Goal: Information Seeking & Learning: Learn about a topic

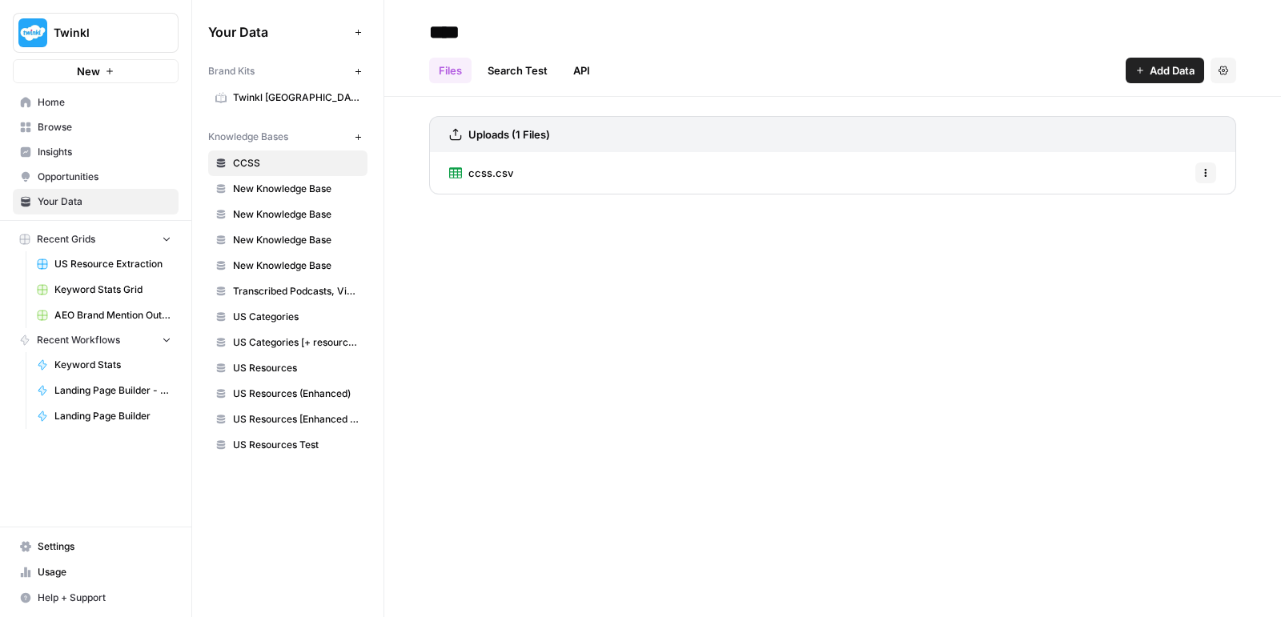
click at [584, 72] on link "API" at bounding box center [582, 71] width 36 height 26
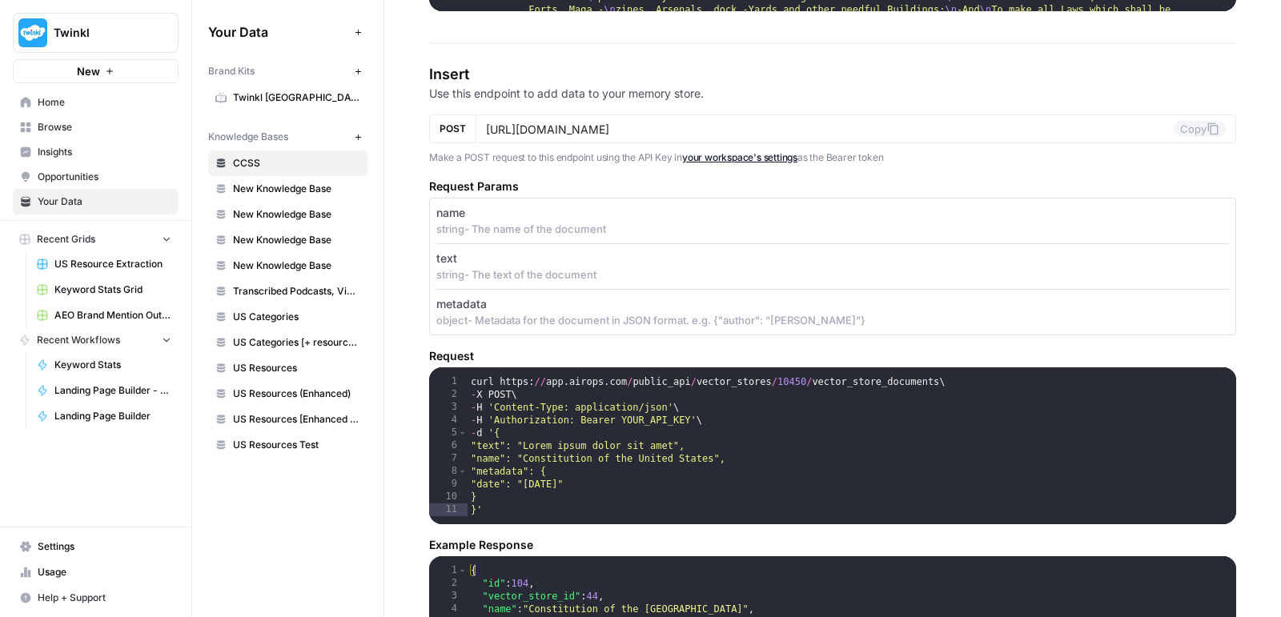
scroll to position [1327, 0]
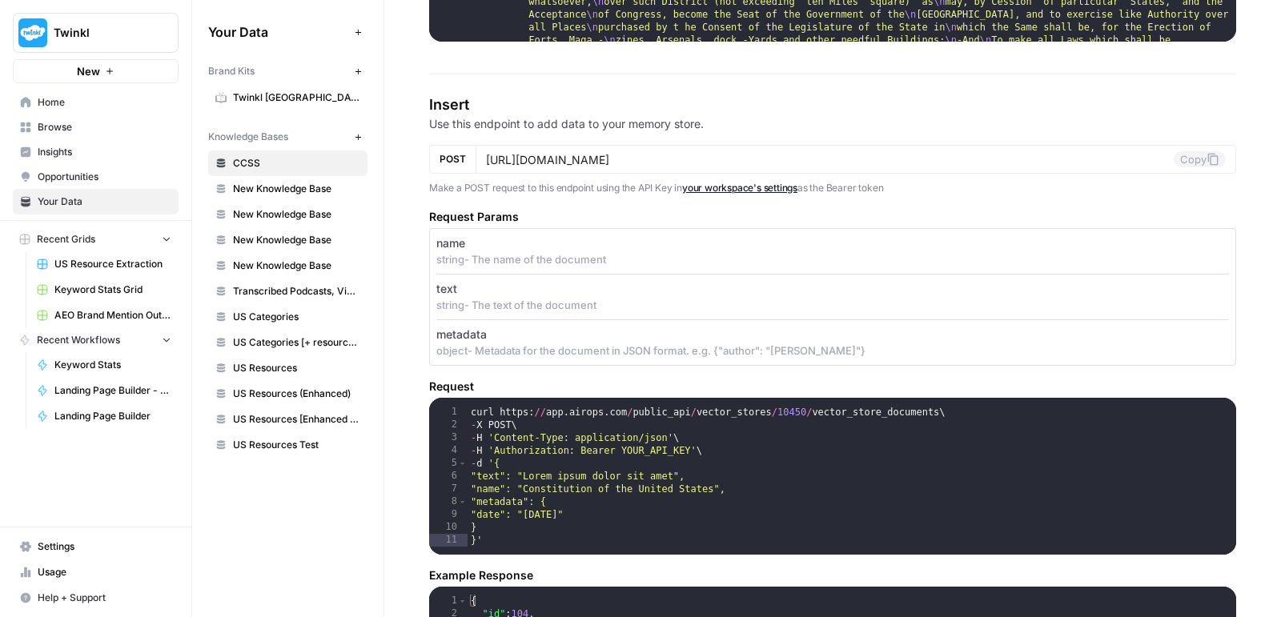
click at [283, 361] on span "US Resources" at bounding box center [296, 368] width 127 height 14
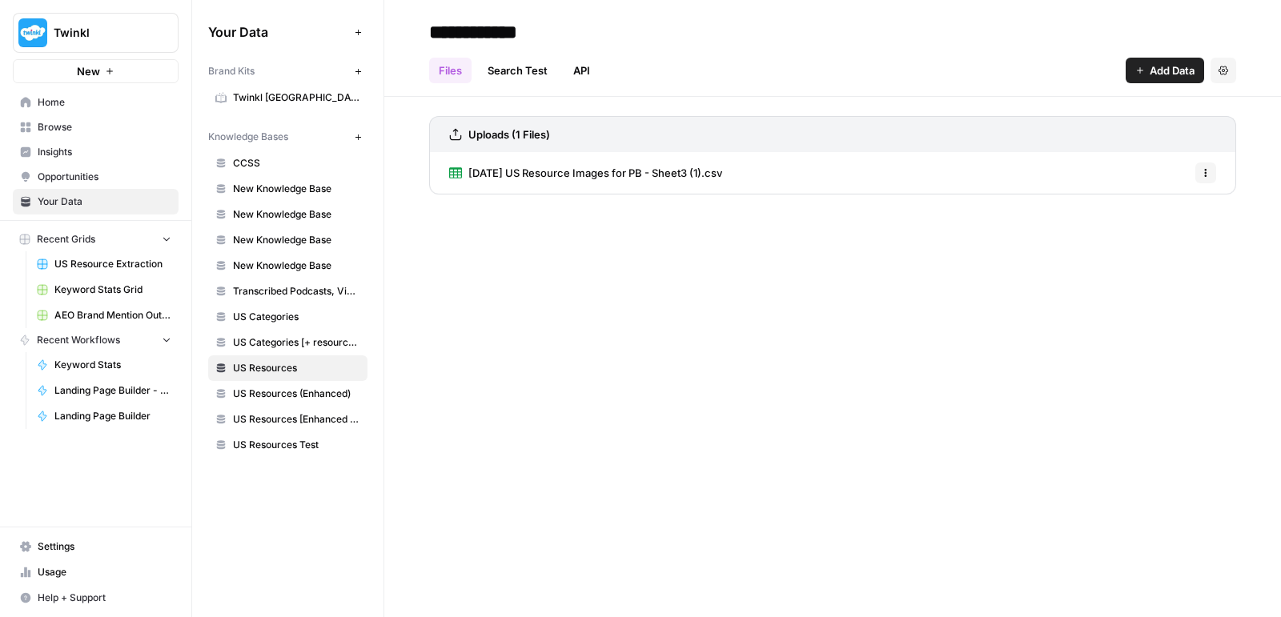
click at [275, 440] on span "US Resources Test" at bounding box center [296, 445] width 127 height 14
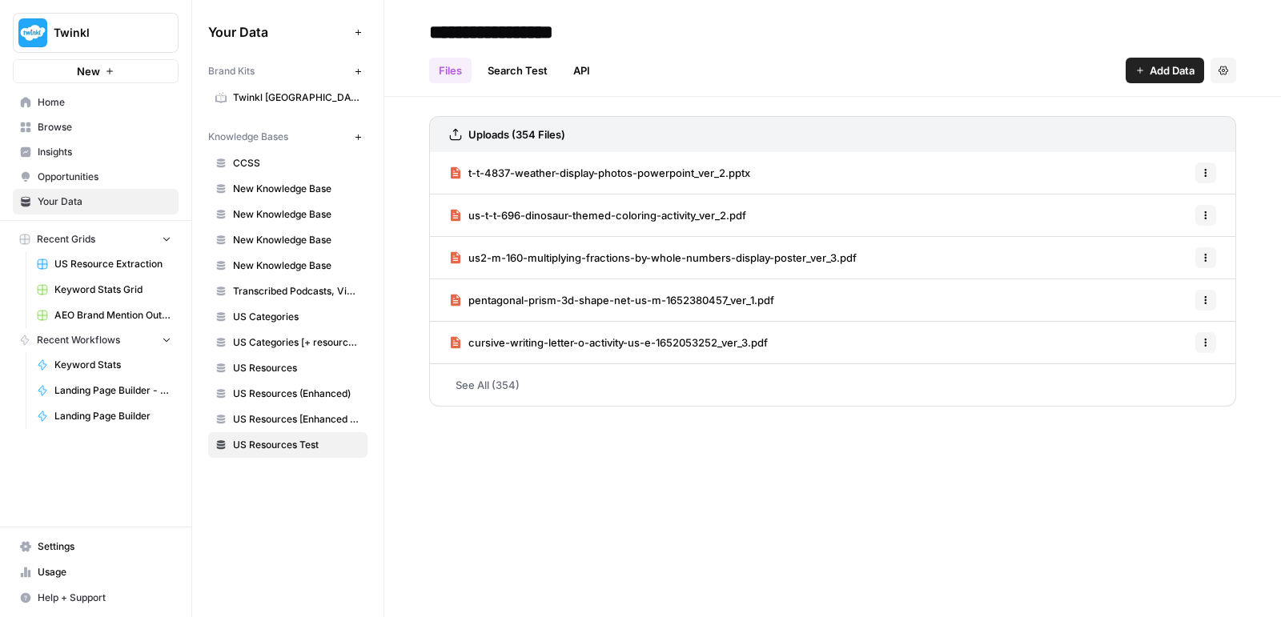
click at [299, 191] on span "New Knowledge Base" at bounding box center [296, 189] width 127 height 14
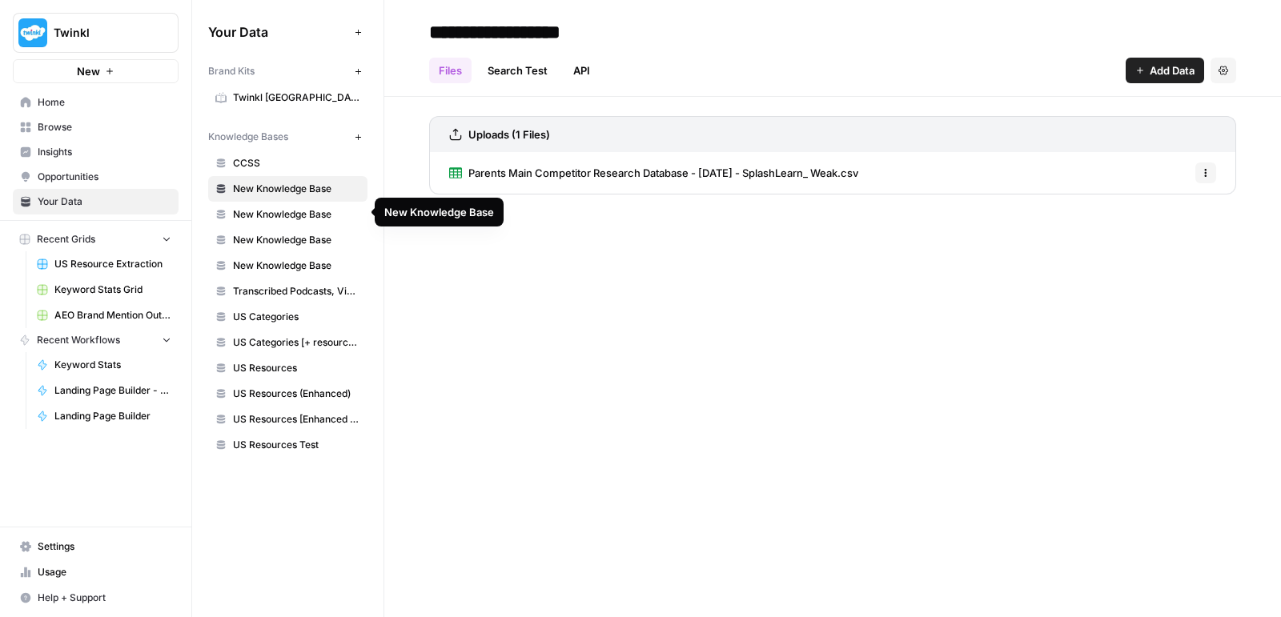
click at [292, 218] on span "New Knowledge Base" at bounding box center [296, 214] width 127 height 14
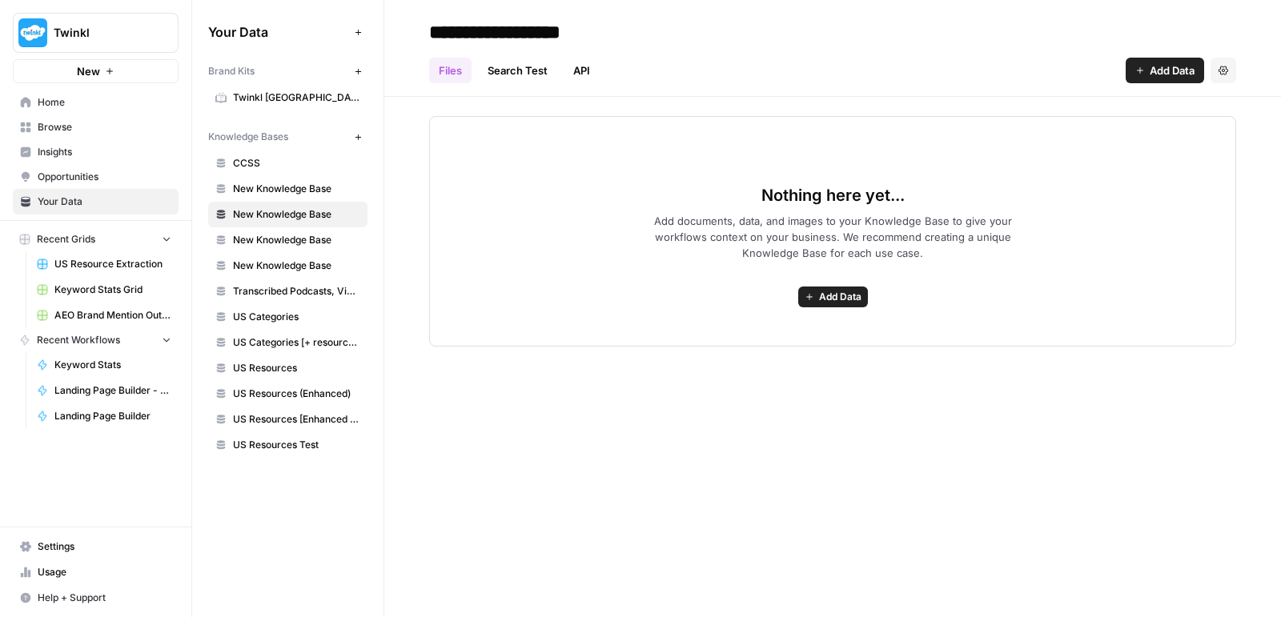
click at [289, 239] on span "New Knowledge Base" at bounding box center [296, 240] width 127 height 14
click at [289, 263] on span "New Knowledge Base" at bounding box center [296, 266] width 127 height 14
click at [304, 438] on span "US Resources Test" at bounding box center [296, 445] width 127 height 14
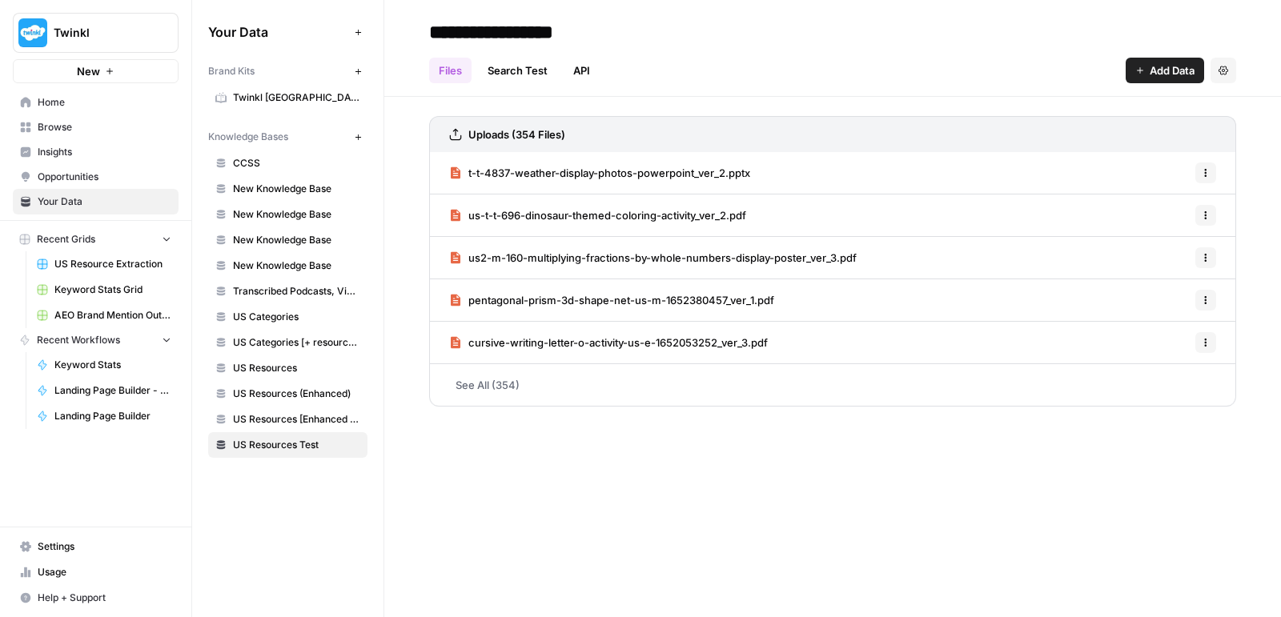
click at [588, 70] on link "API" at bounding box center [582, 71] width 36 height 26
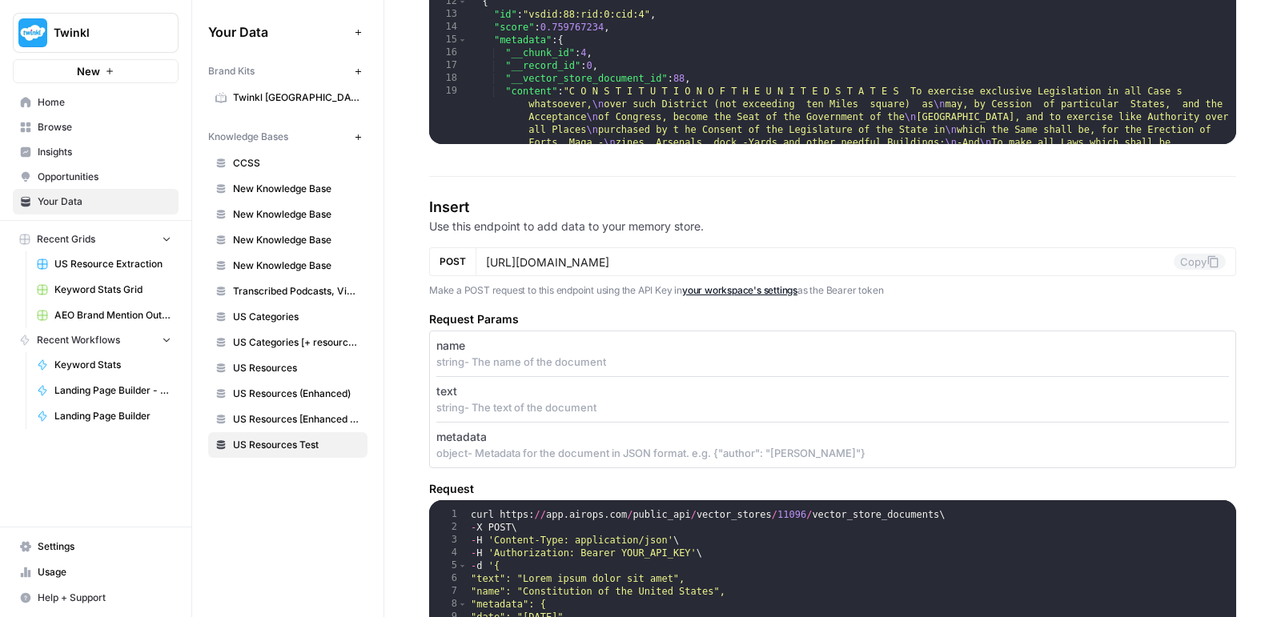
scroll to position [1223, 0]
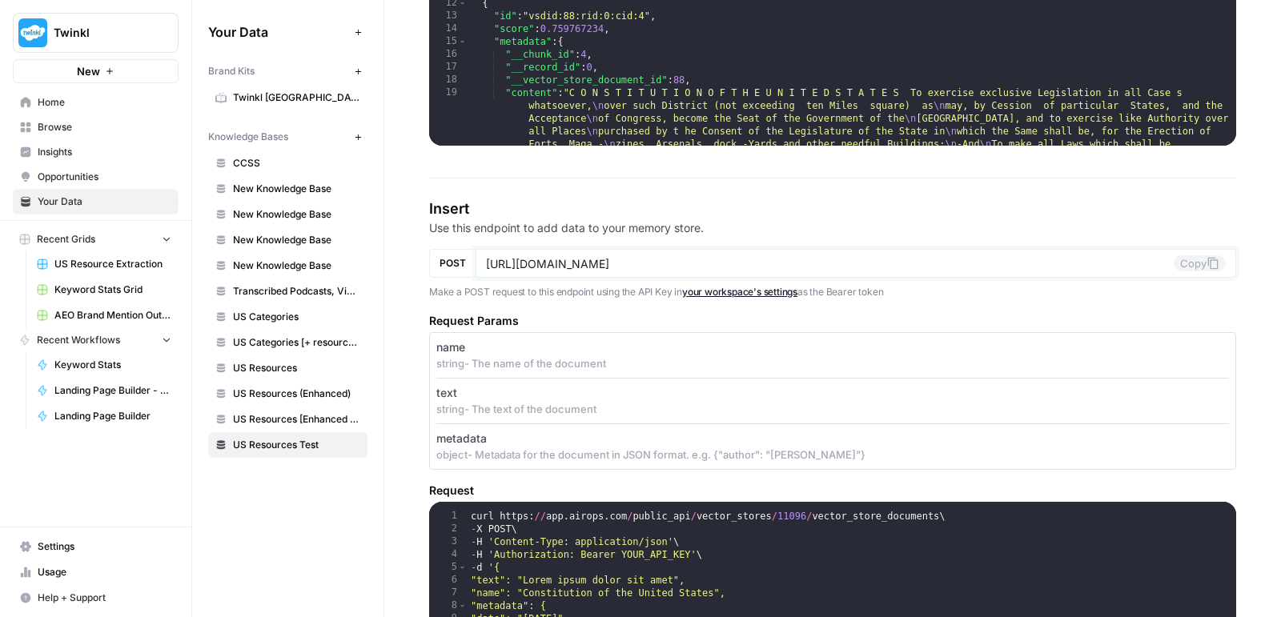
click at [596, 263] on input "[URL][DOMAIN_NAME]" at bounding box center [830, 263] width 688 height 14
click at [584, 229] on p "Use this endpoint to add data to your memory store." at bounding box center [832, 228] width 807 height 16
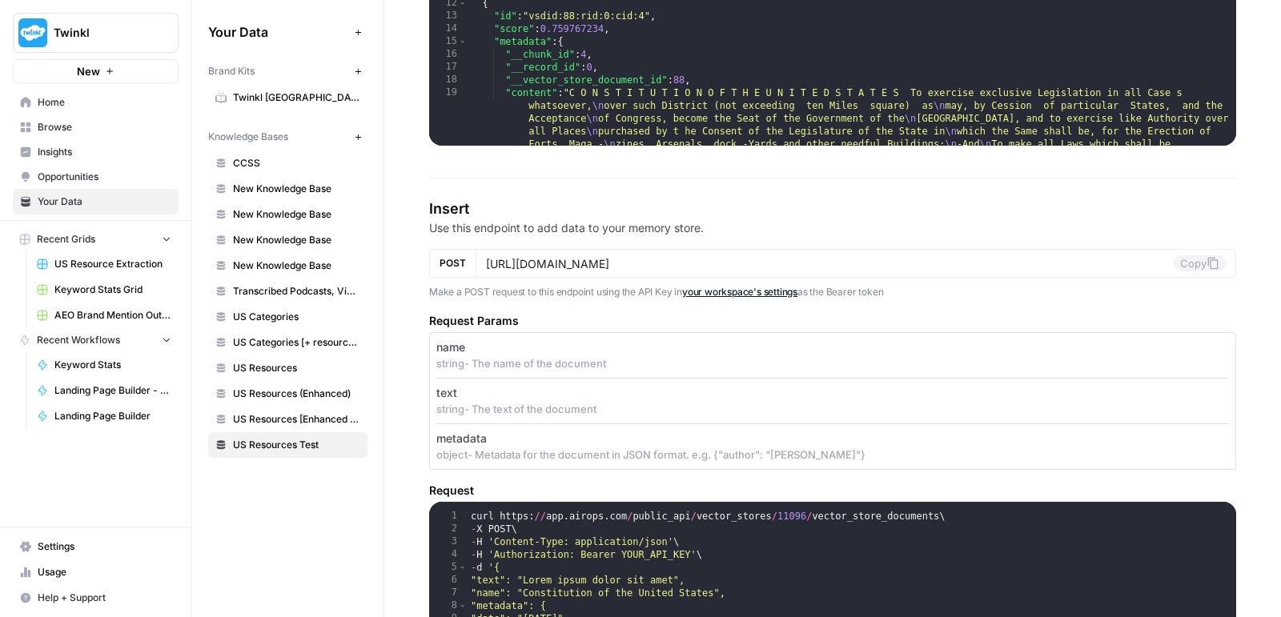
drag, startPoint x: 431, startPoint y: 199, endPoint x: 807, endPoint y: 251, distance: 379.9
click at [760, 251] on section "Insert Use this endpoint to add data to your memory store. POST [URL][DOMAIN_NA…" at bounding box center [832, 555] width 807 height 714
click at [639, 367] on div "name string - The name of the document" at bounding box center [832, 356] width 793 height 46
click at [99, 131] on span "Browse" at bounding box center [105, 127] width 134 height 14
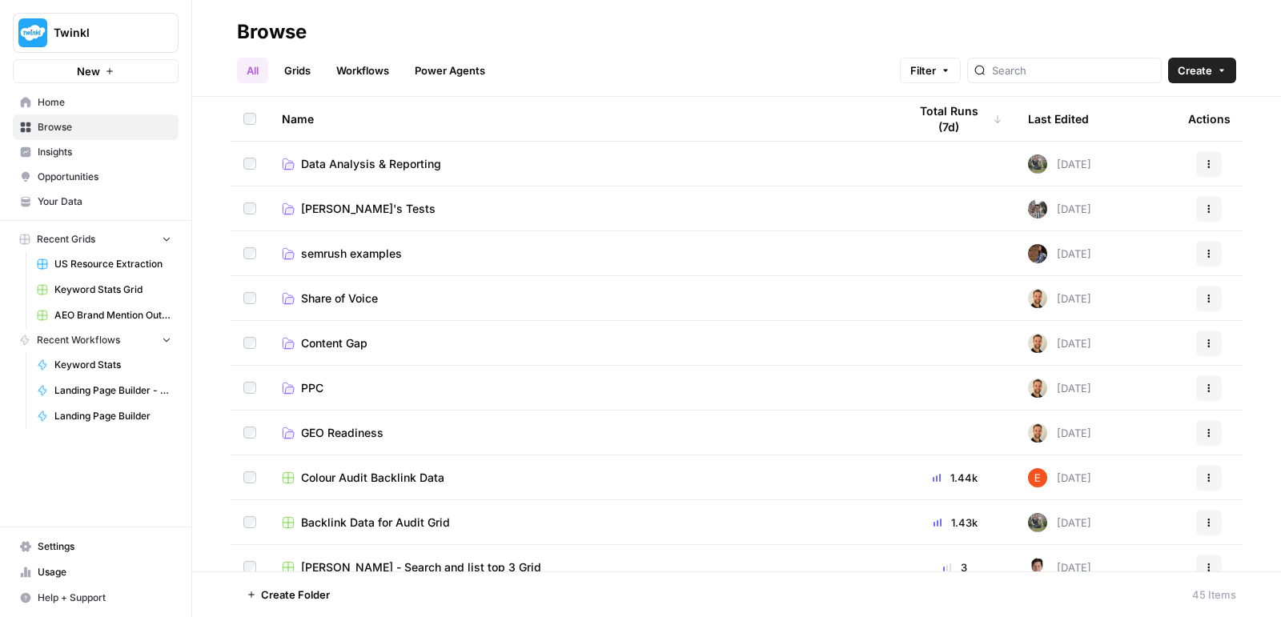
click at [340, 384] on link "PPC" at bounding box center [582, 388] width 600 height 16
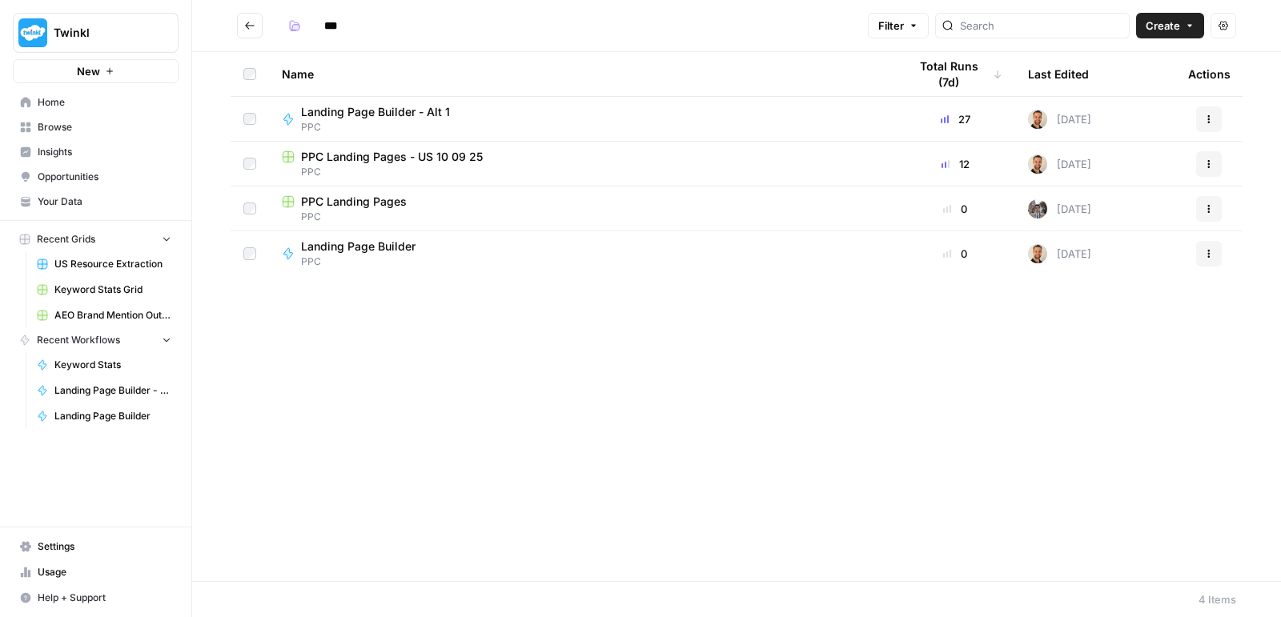
click at [91, 127] on span "Browse" at bounding box center [105, 127] width 134 height 14
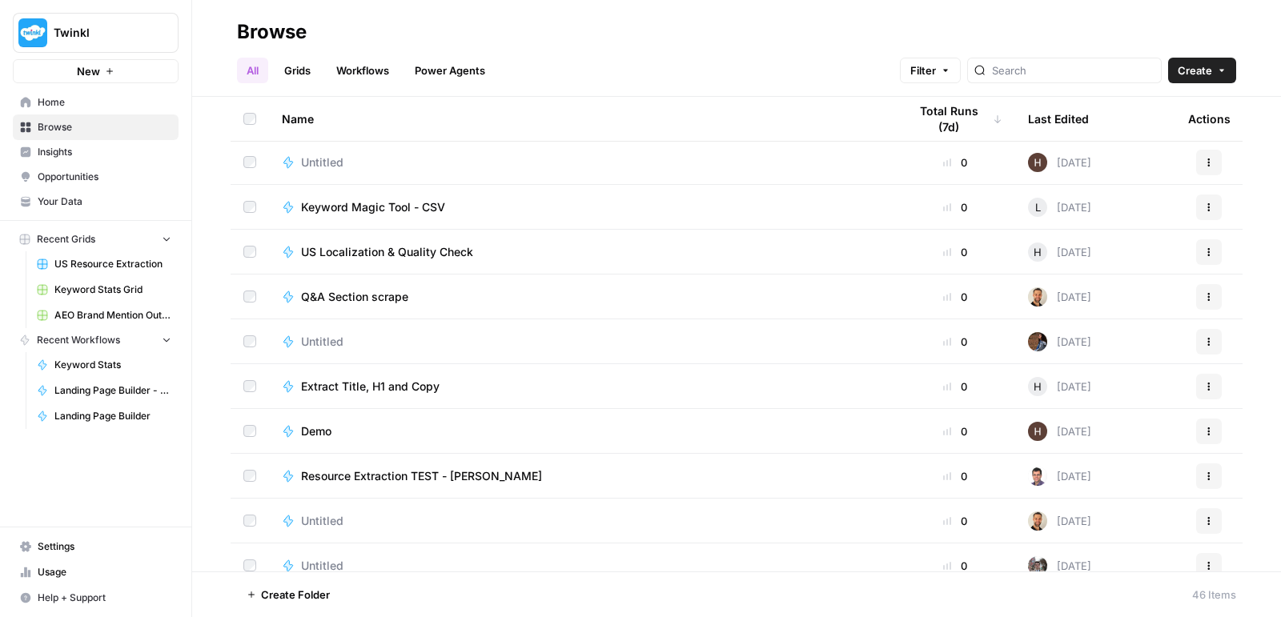
scroll to position [1315, 0]
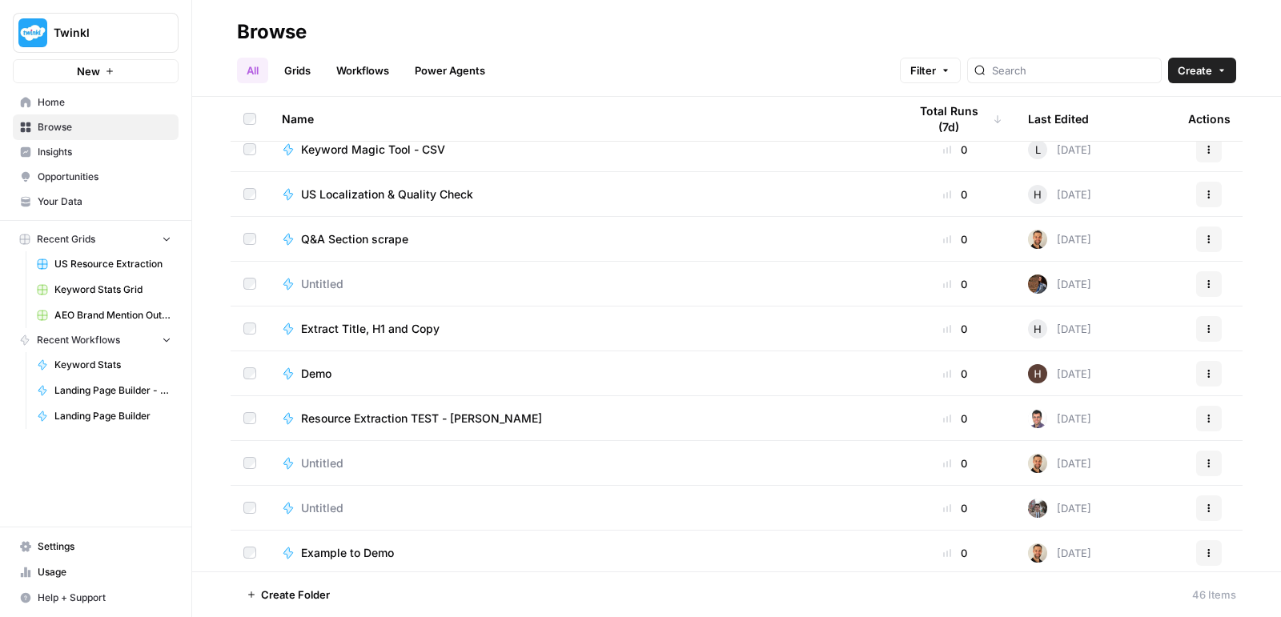
click at [432, 426] on td "Resource Extraction TEST - [PERSON_NAME]" at bounding box center [582, 418] width 626 height 44
click at [436, 414] on span "Resource Extraction TEST - [PERSON_NAME]" at bounding box center [421, 419] width 241 height 16
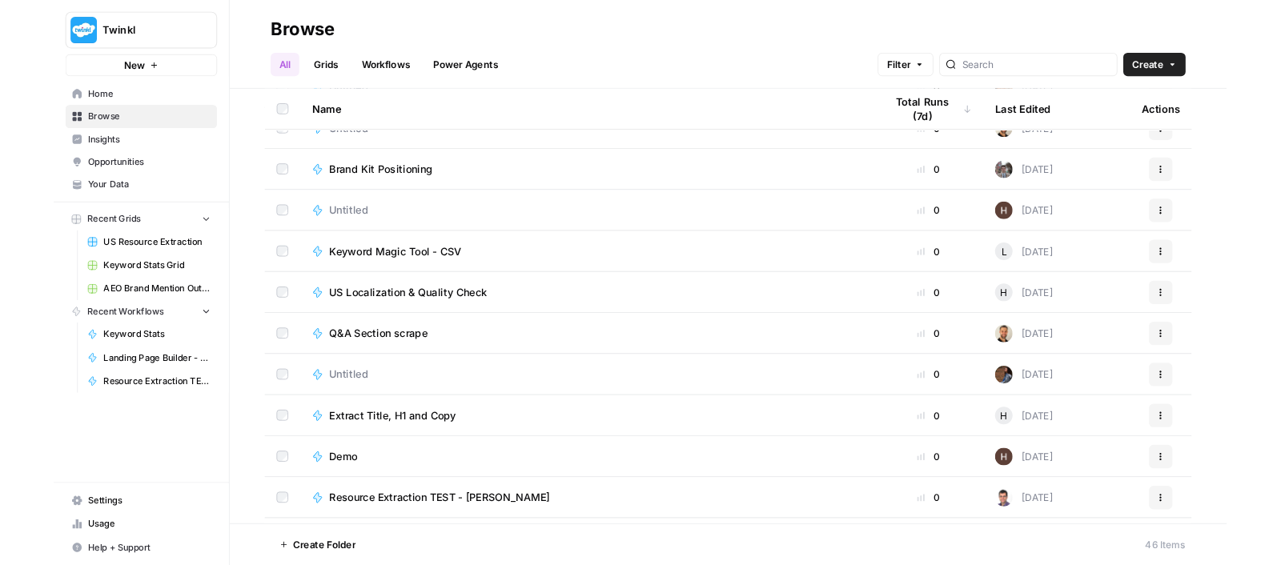
scroll to position [1317, 0]
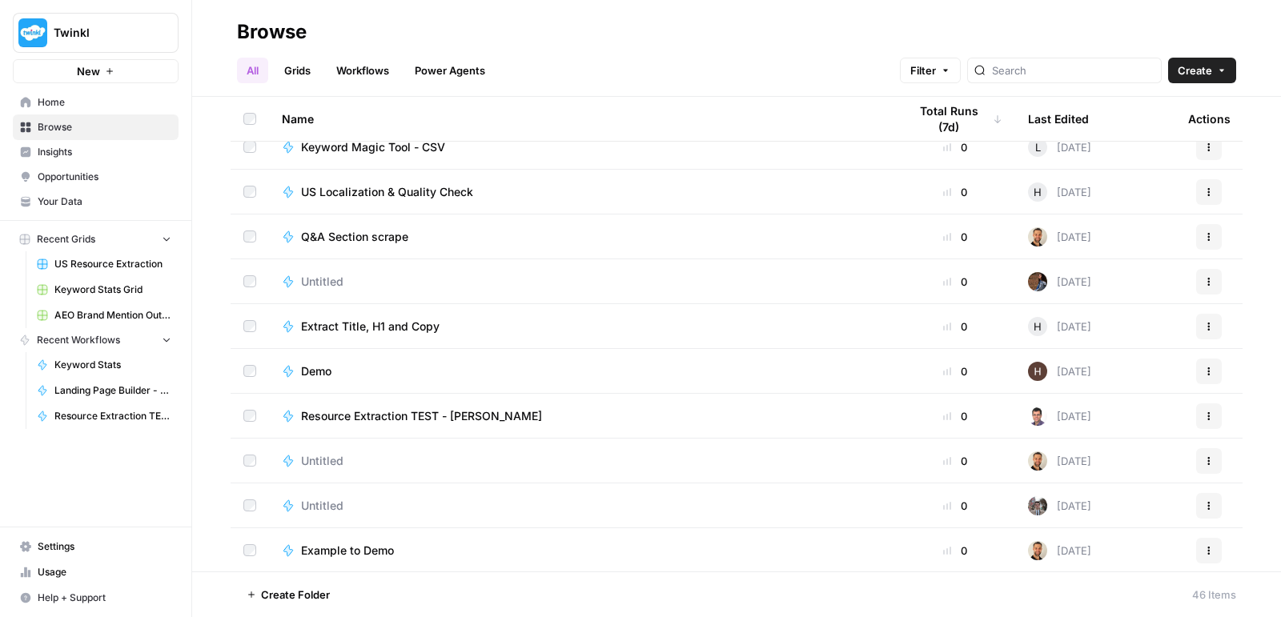
click at [426, 420] on span "Resource Extraction TEST - [PERSON_NAME]" at bounding box center [421, 416] width 241 height 16
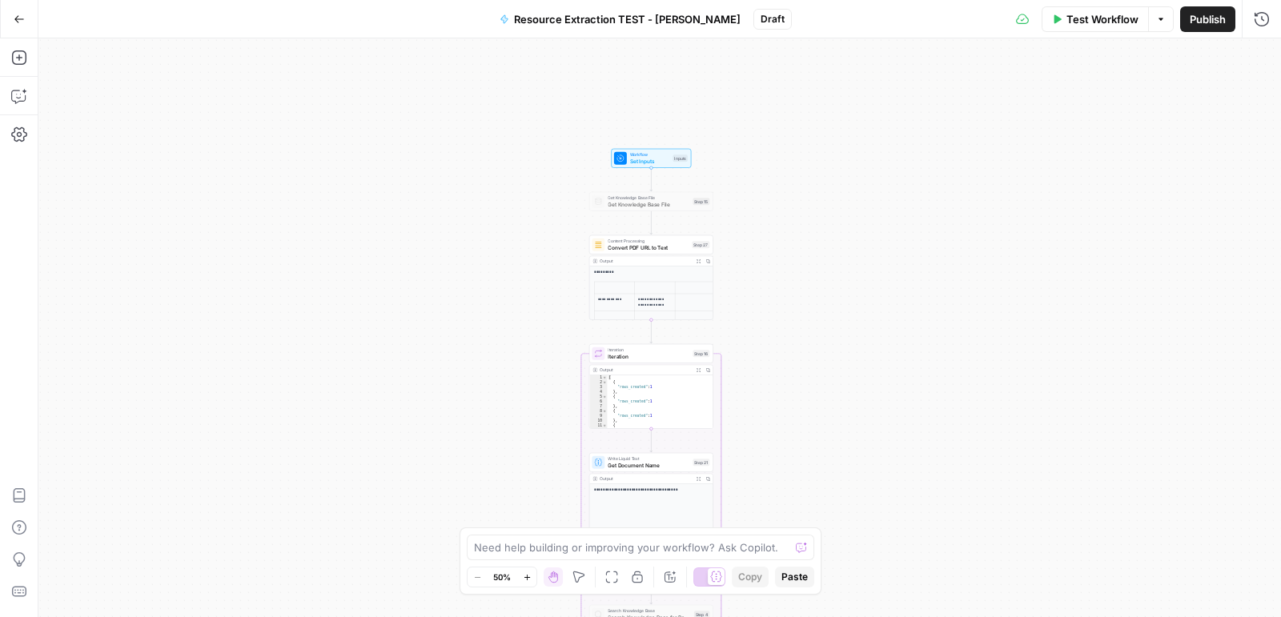
click at [698, 261] on icon "button" at bounding box center [699, 261] width 4 height 4
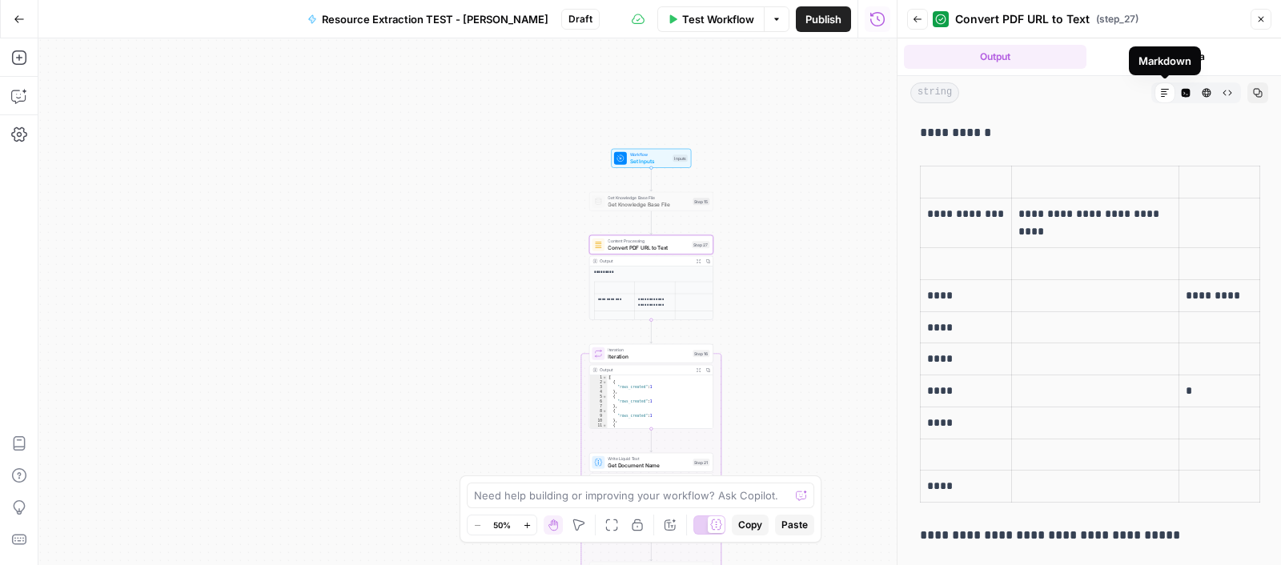
click at [1229, 91] on icon "button" at bounding box center [1228, 93] width 10 height 10
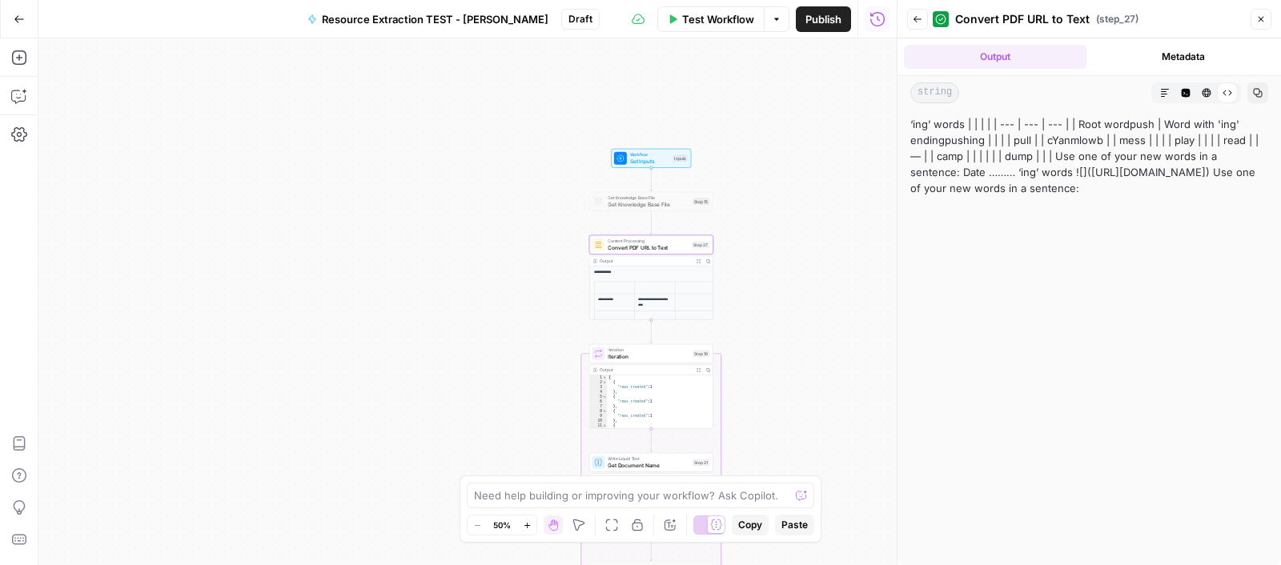
drag, startPoint x: 914, startPoint y: 183, endPoint x: 1014, endPoint y: 185, distance: 100.9
click at [1014, 185] on div "‘ing’ words | | | | | --- | --- | --- | | Root wordpush | Word with 'ing' endin…" at bounding box center [1089, 156] width 358 height 80
click at [1263, 186] on div "‘ing’ words | | | | | --- | --- | --- | | Root wordpush | Word with 'ing' endin…" at bounding box center [1089, 156] width 358 height 80
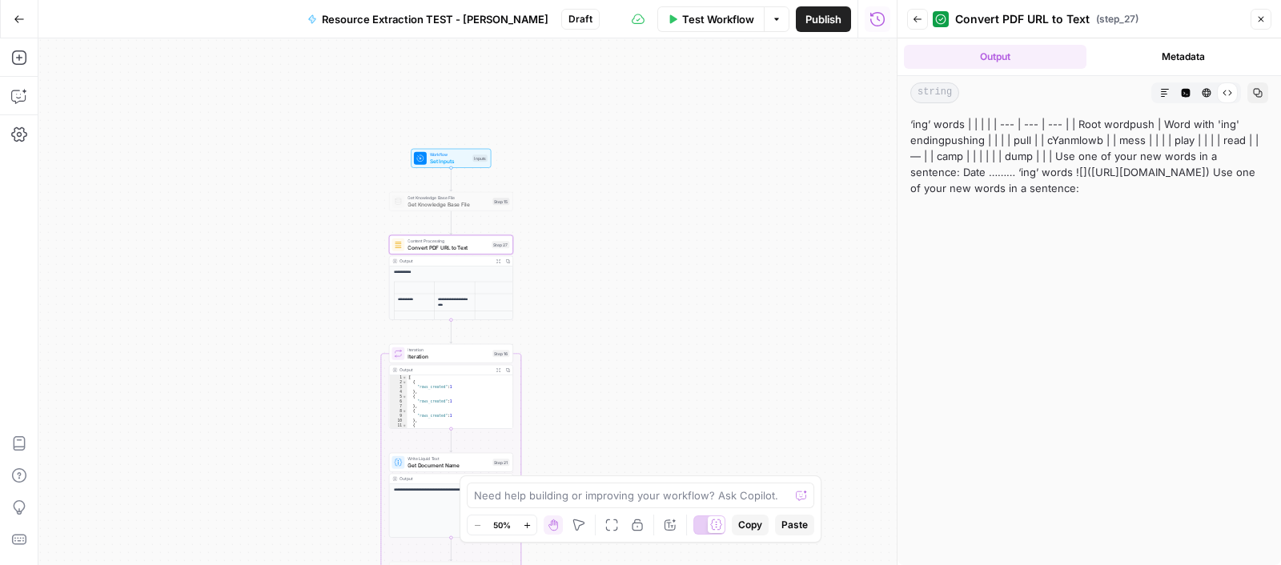
click at [1175, 196] on div "‘ing’ words | | | | | --- | --- | --- | | Root wordpush | Word with 'ing' endin…" at bounding box center [1089, 156] width 358 height 80
copy div "[URL][DOMAIN_NAME]) Use one of your new words in a sentence:"
click at [25, 25] on button "Go Back" at bounding box center [19, 19] width 29 height 29
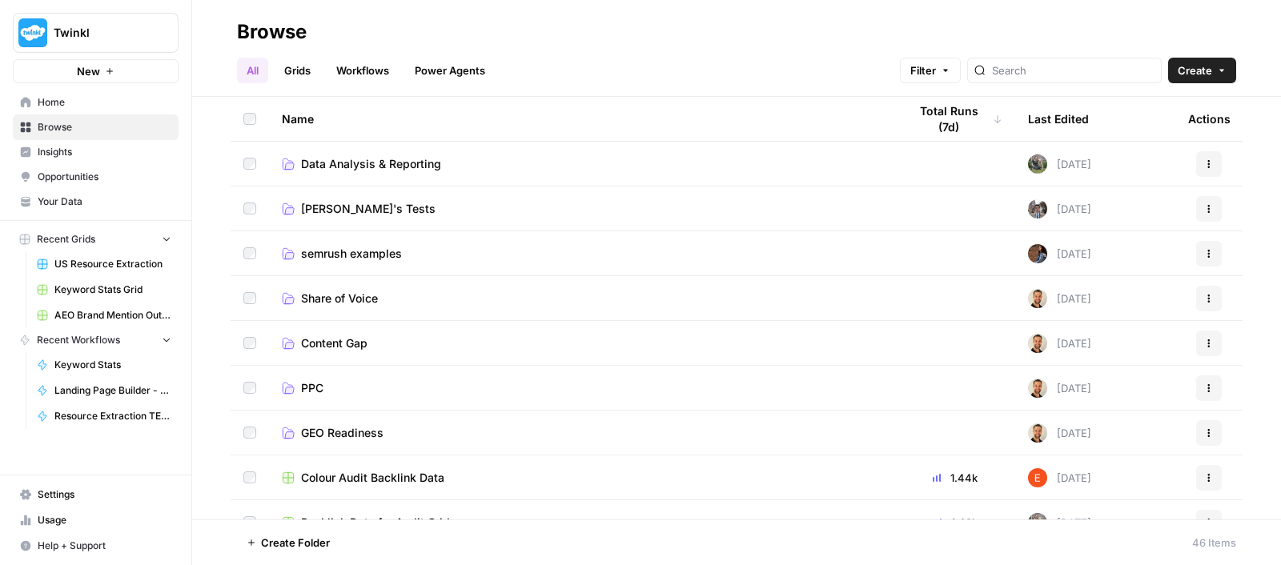
click at [76, 200] on span "Your Data" at bounding box center [105, 202] width 134 height 14
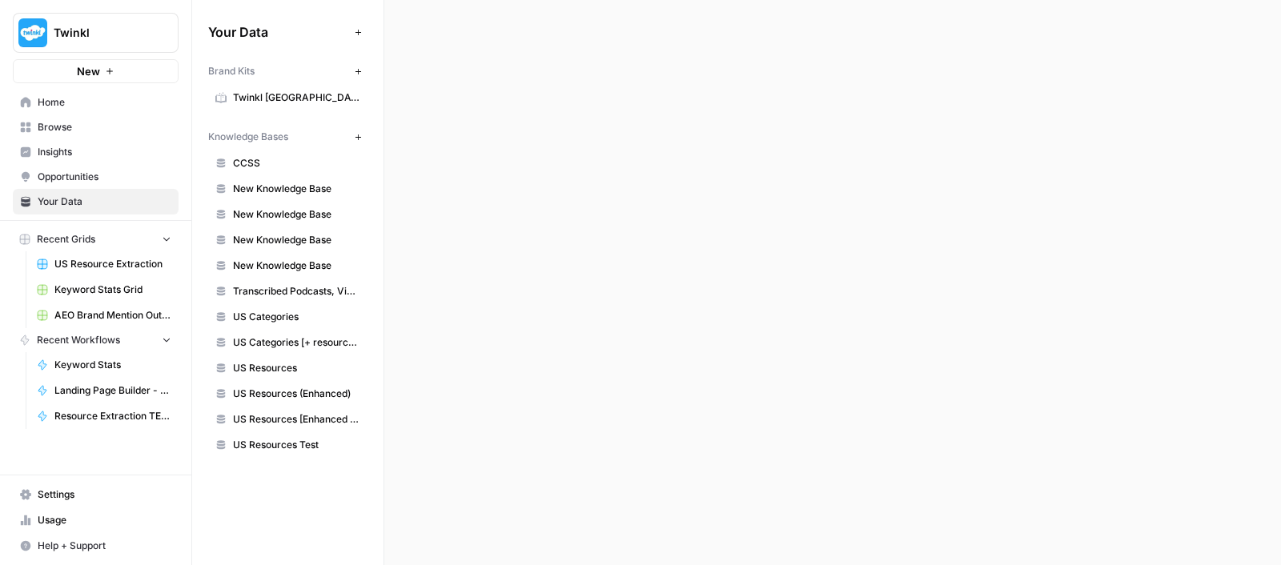
click at [278, 447] on link "US Resources Test" at bounding box center [287, 445] width 159 height 26
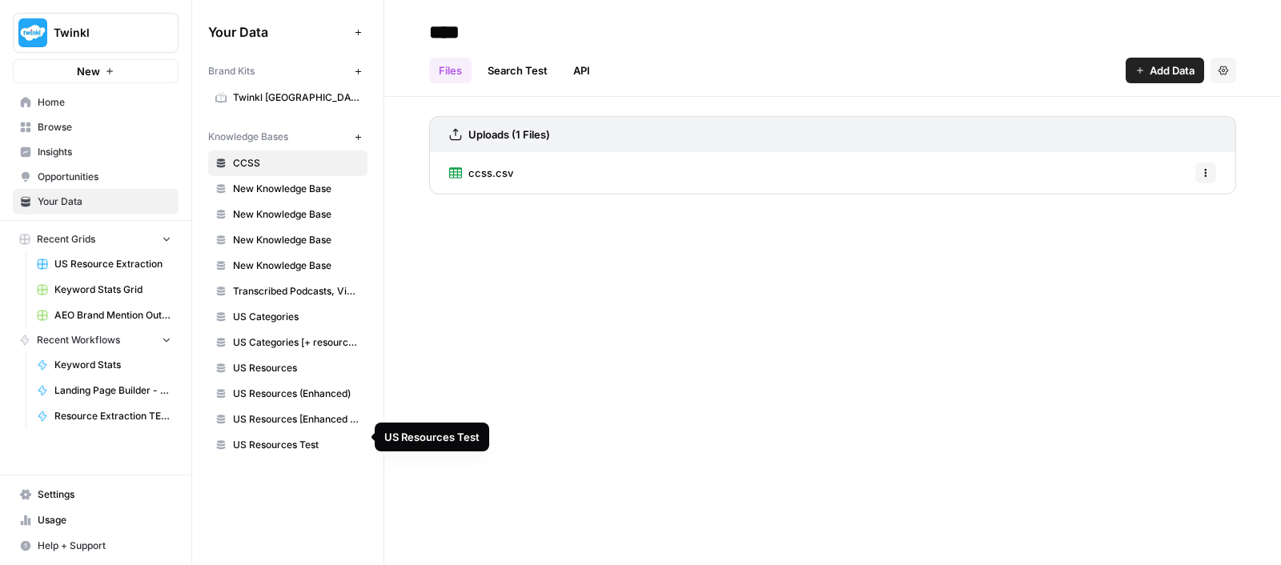
click at [313, 438] on span "US Resources Test" at bounding box center [296, 445] width 127 height 14
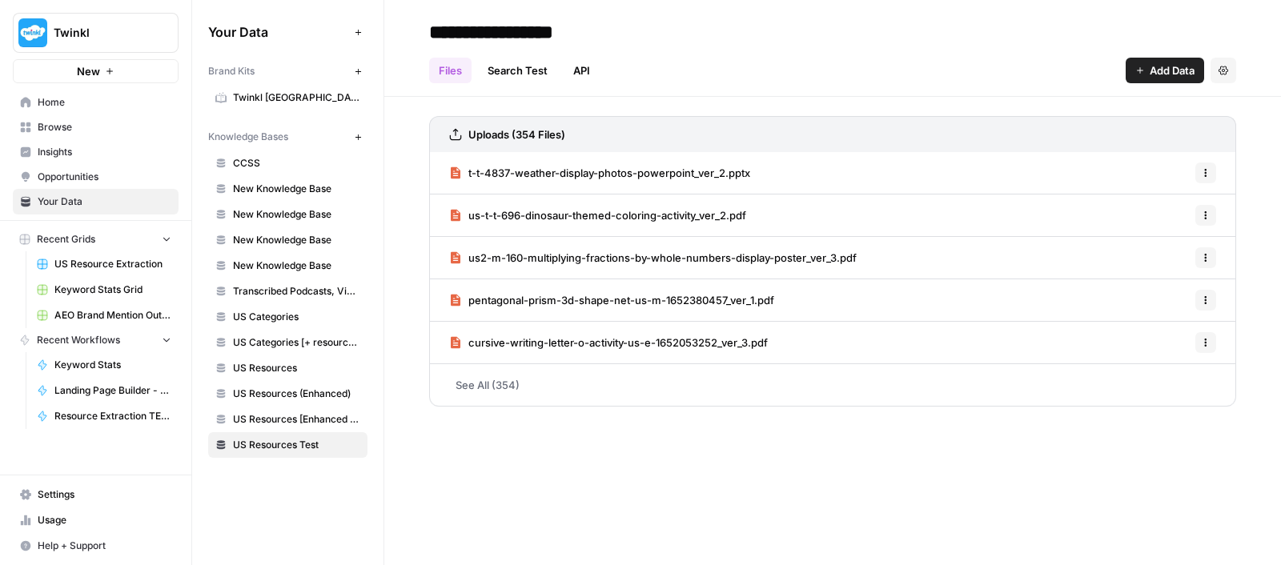
click at [608, 176] on span "t-t-4837-weather-display-photos-powerpoint_ver_2.pptx" at bounding box center [609, 173] width 282 height 16
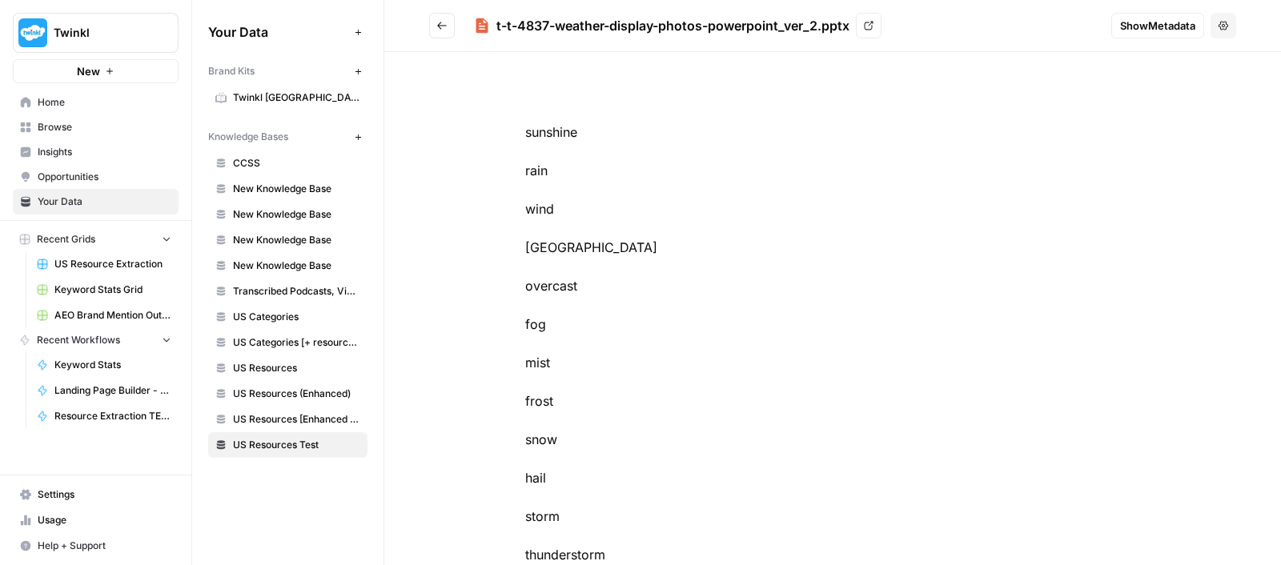
click at [443, 16] on button "Go back" at bounding box center [442, 26] width 26 height 26
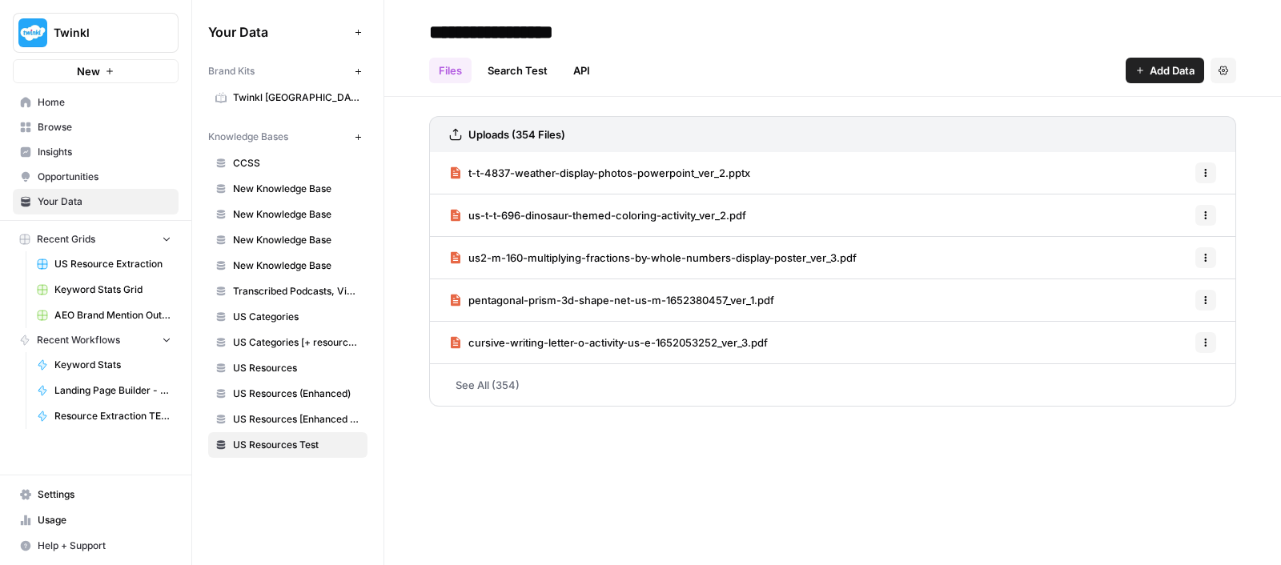
click at [578, 339] on span "cursive-writing-letter-o-activity-us-e-1652053252_ver_3.pdf" at bounding box center [617, 343] width 299 height 16
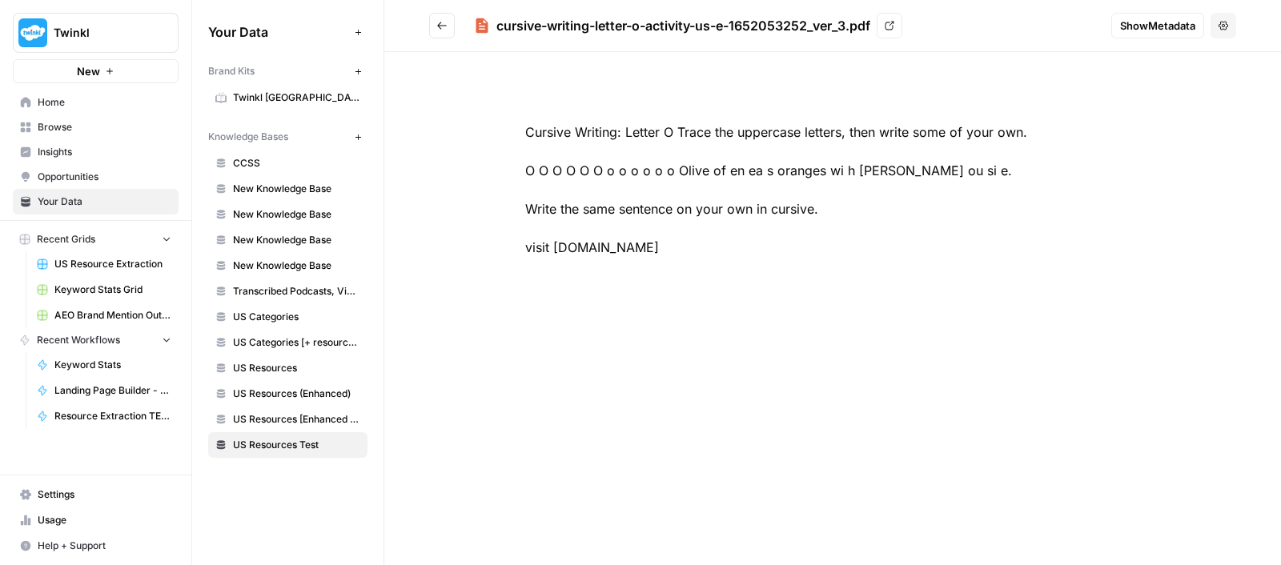
click at [449, 31] on button "Go back" at bounding box center [442, 26] width 26 height 26
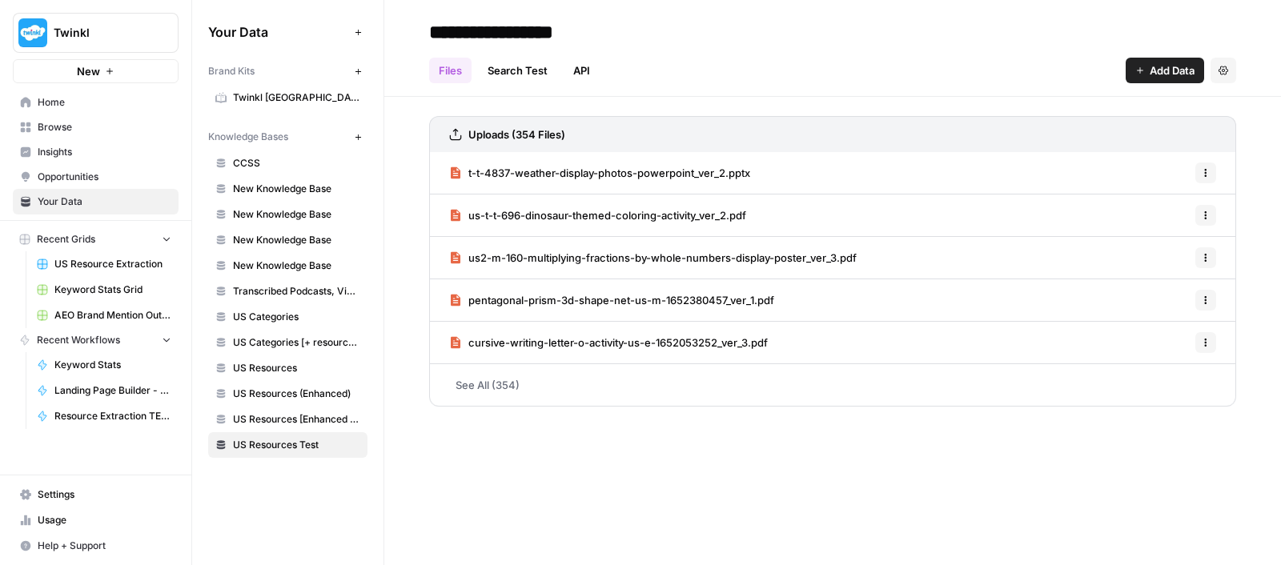
click at [532, 269] on link "us2-m-160-multiplying-fractions-by-whole-numbers-display-poster_ver_3.pdf" at bounding box center [653, 258] width 408 height 42
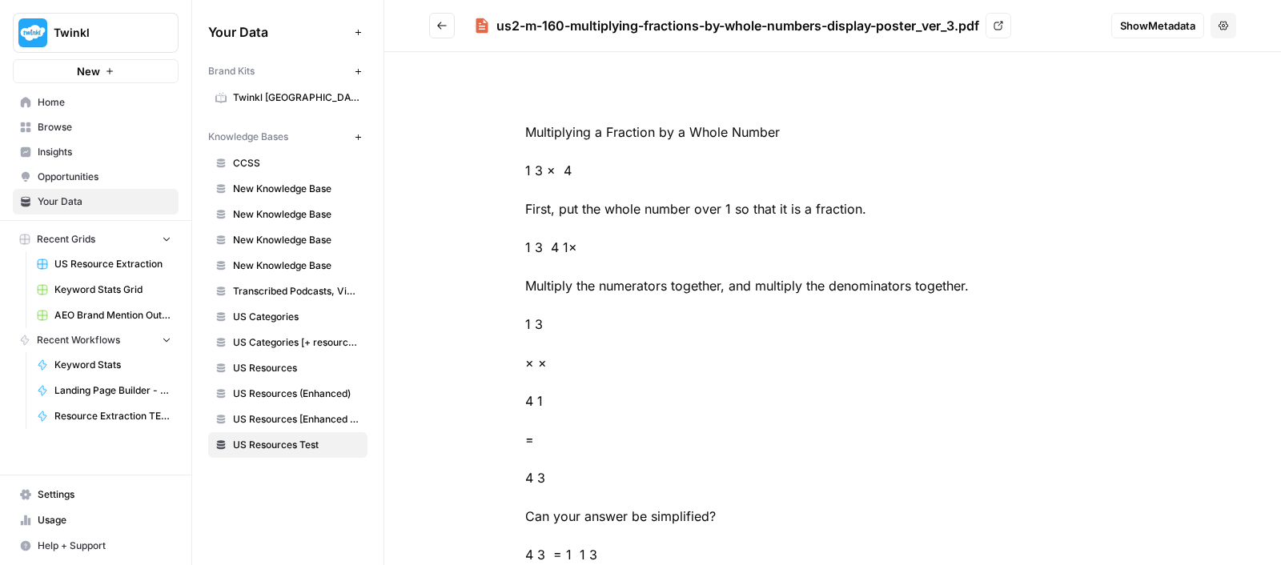
click at [438, 13] on button "Go back" at bounding box center [442, 26] width 26 height 26
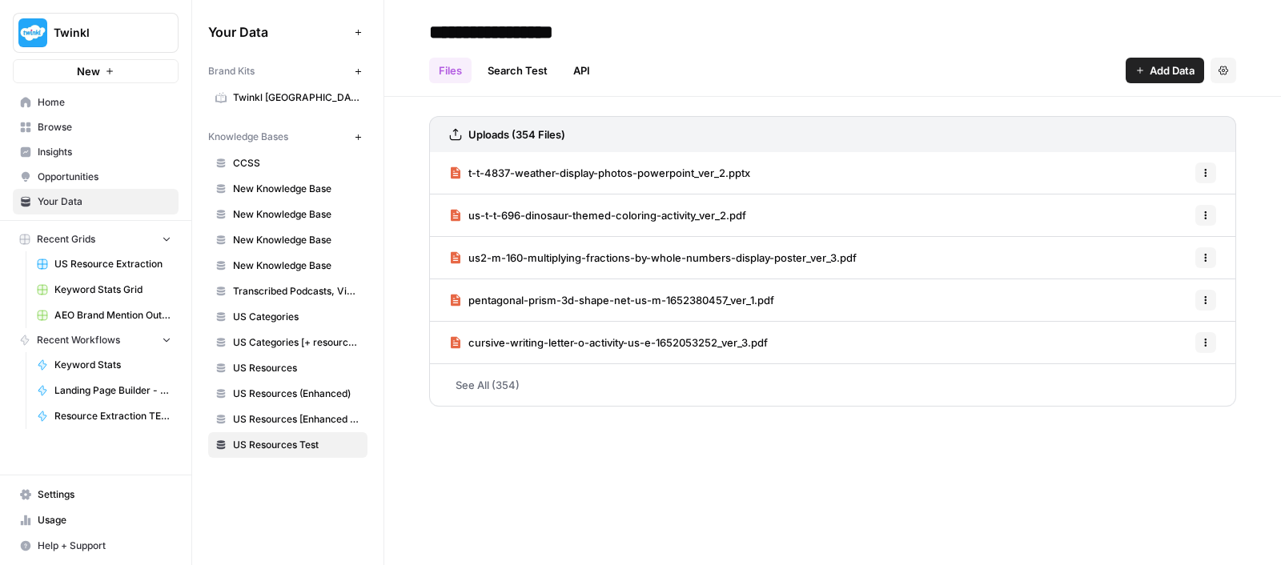
click at [514, 377] on link "See All (354)" at bounding box center [832, 385] width 807 height 42
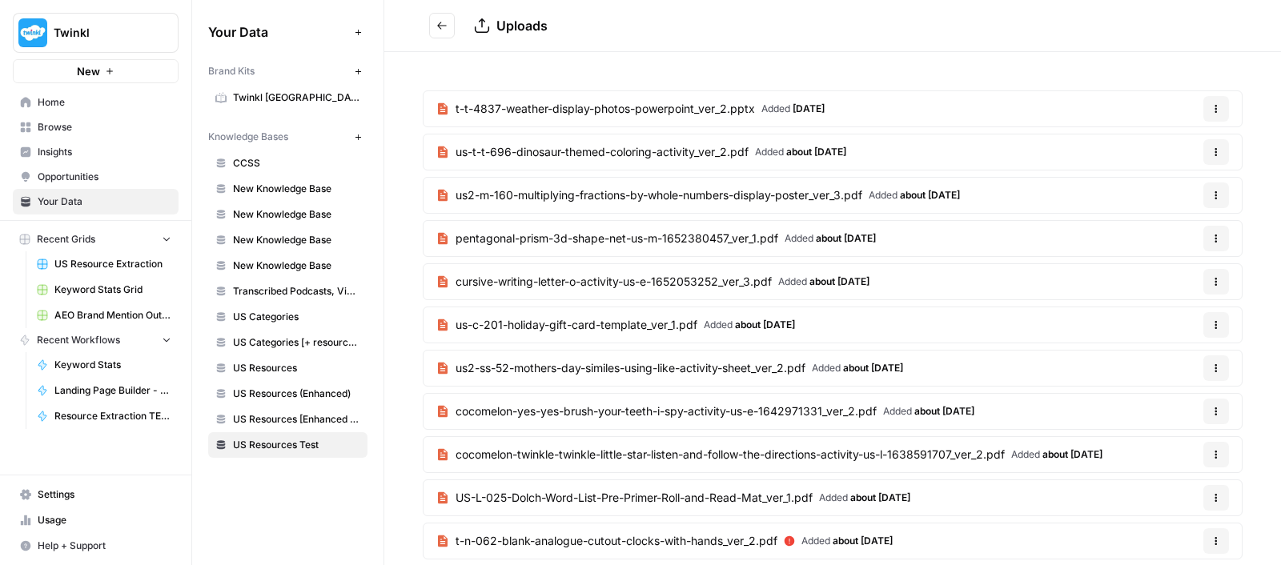
click at [678, 153] on span "us-t-t-696-dinosaur-themed-coloring-activity_ver_2.pdf" at bounding box center [602, 152] width 293 height 16
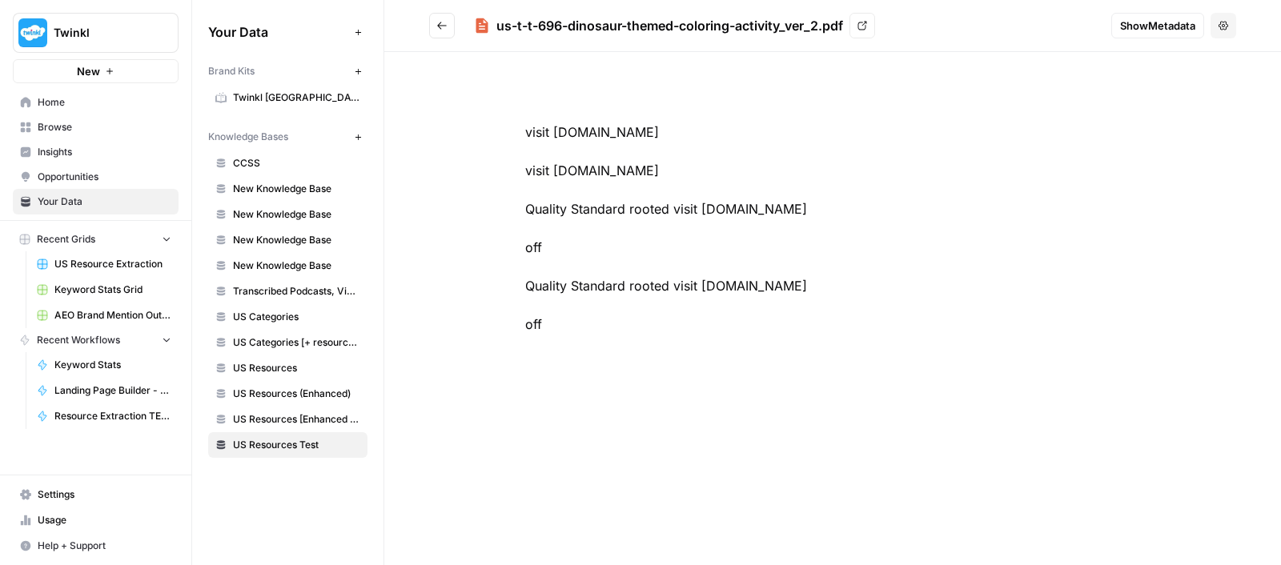
click at [613, 290] on div "visit [DOMAIN_NAME] visit [DOMAIN_NAME] Quality Standard rooted visit [DOMAIN_N…" at bounding box center [832, 228] width 717 height 288
click at [439, 21] on icon "Go back" at bounding box center [441, 25] width 11 height 11
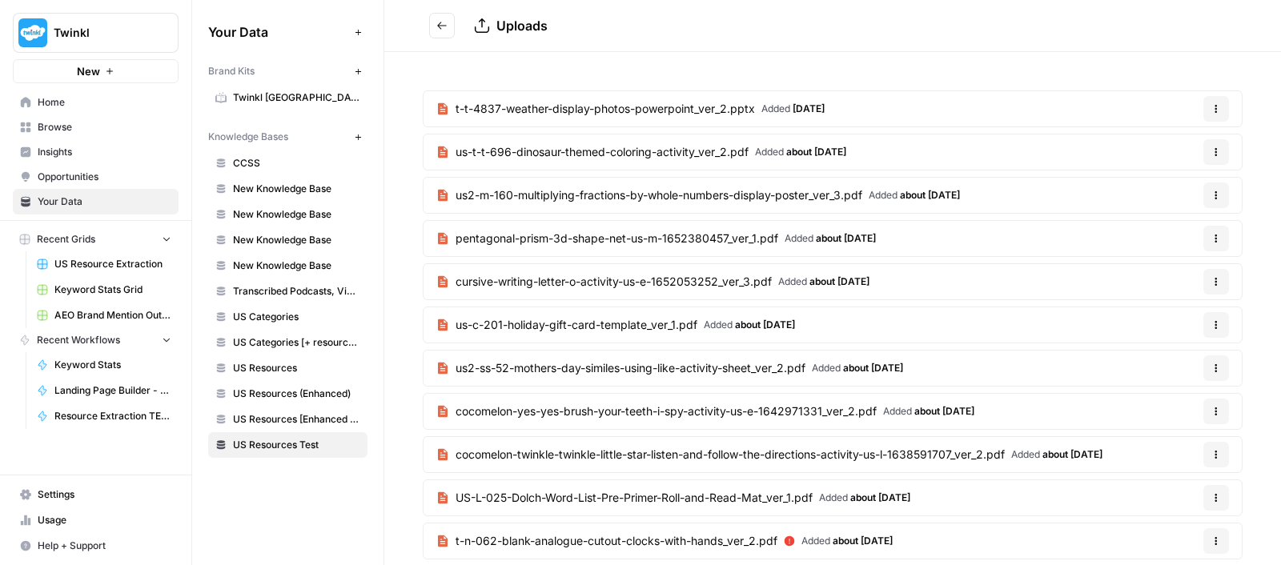
click at [675, 459] on link "cocomelon-twinkle-twinkle-little-star-listen-and-follow-the-directions-activity…" at bounding box center [770, 454] width 692 height 35
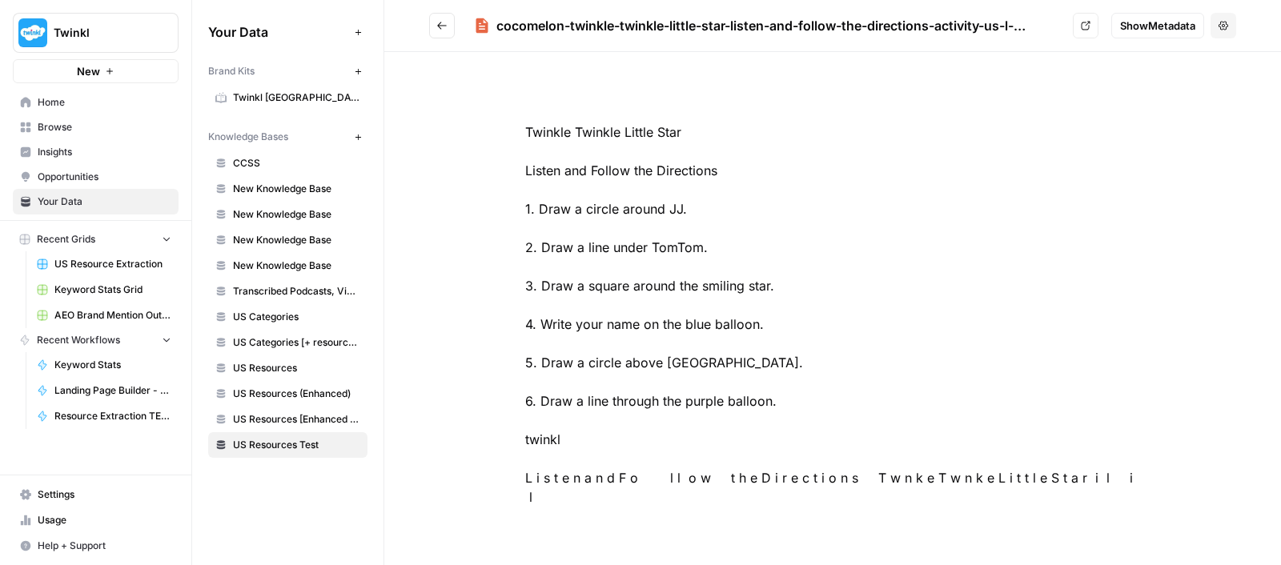
click at [437, 31] on button "Go back" at bounding box center [442, 26] width 26 height 26
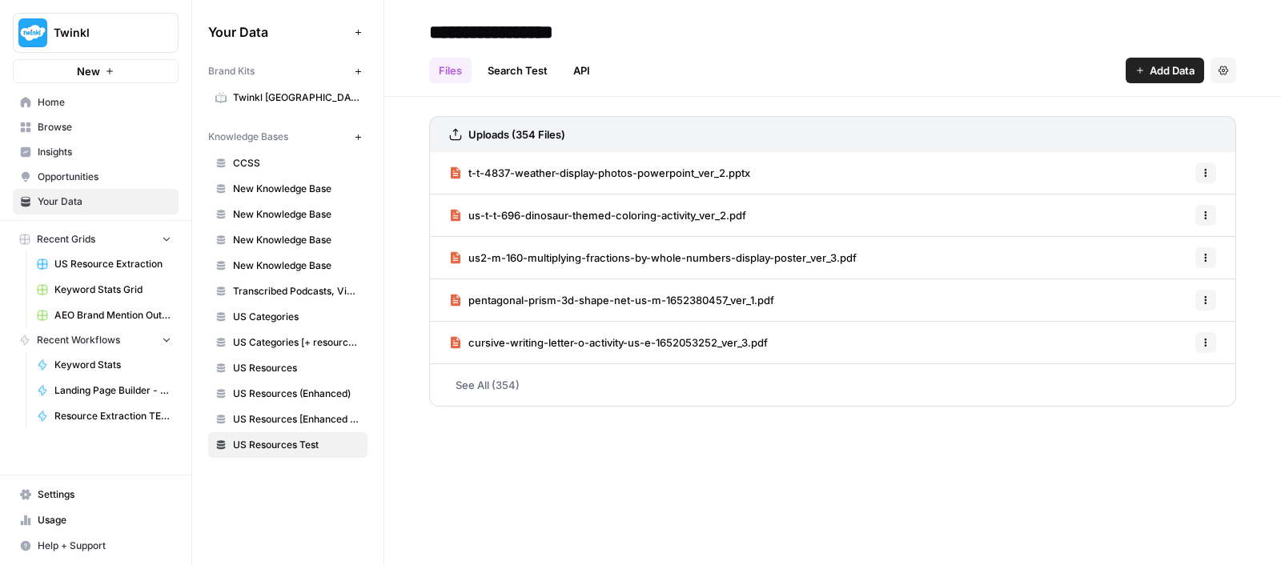
click at [502, 392] on link "See All (354)" at bounding box center [832, 385] width 807 height 42
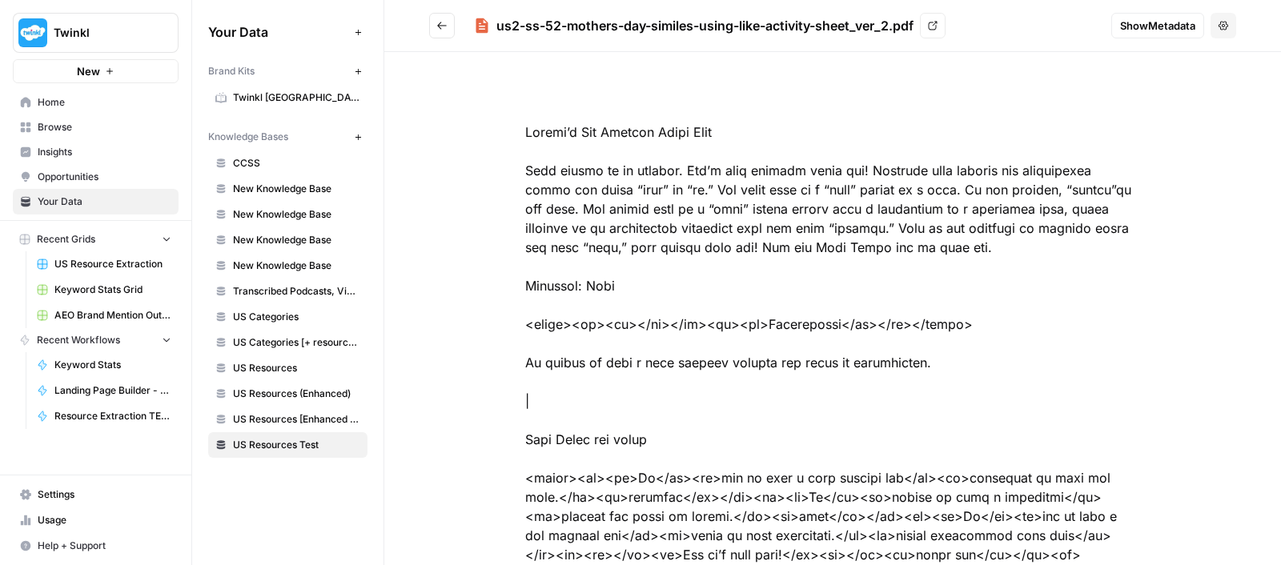
click at [446, 23] on icon "Go back" at bounding box center [441, 25] width 11 height 11
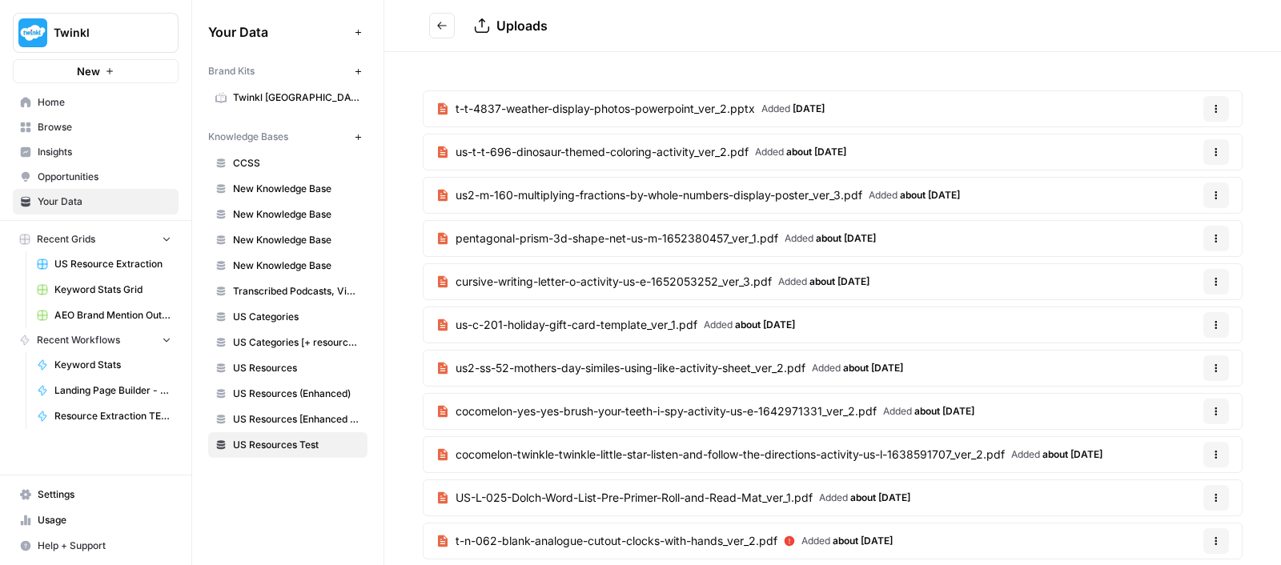
scroll to position [1175, 0]
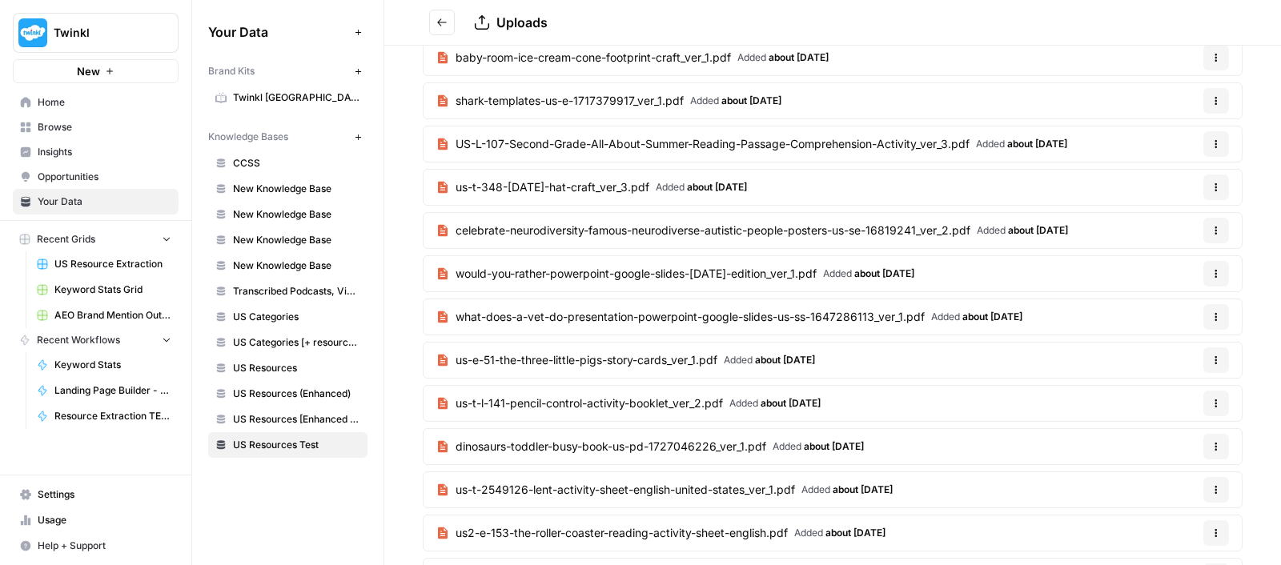
click at [569, 93] on span "shark-templates-us-e-1717379917_ver_1.pdf" at bounding box center [570, 101] width 228 height 16
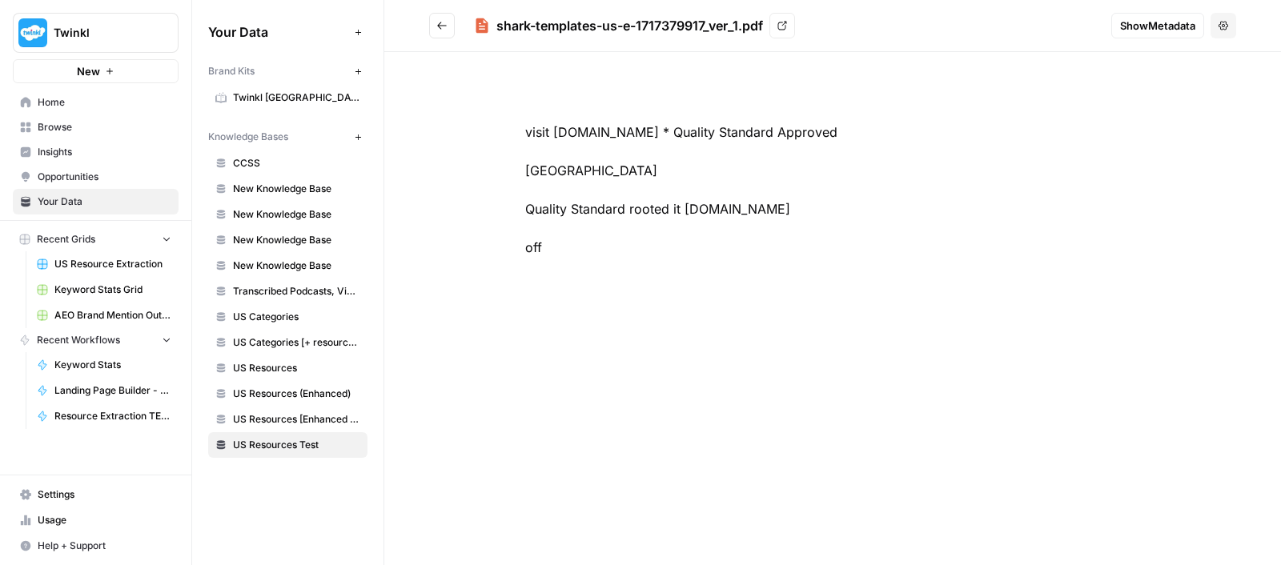
click at [649, 170] on div "visit [DOMAIN_NAME] * Quality Standard Approved [GEOGRAPHIC_DATA] Quality Stand…" at bounding box center [832, 189] width 717 height 211
click at [444, 22] on icon "Go back" at bounding box center [441, 25] width 11 height 11
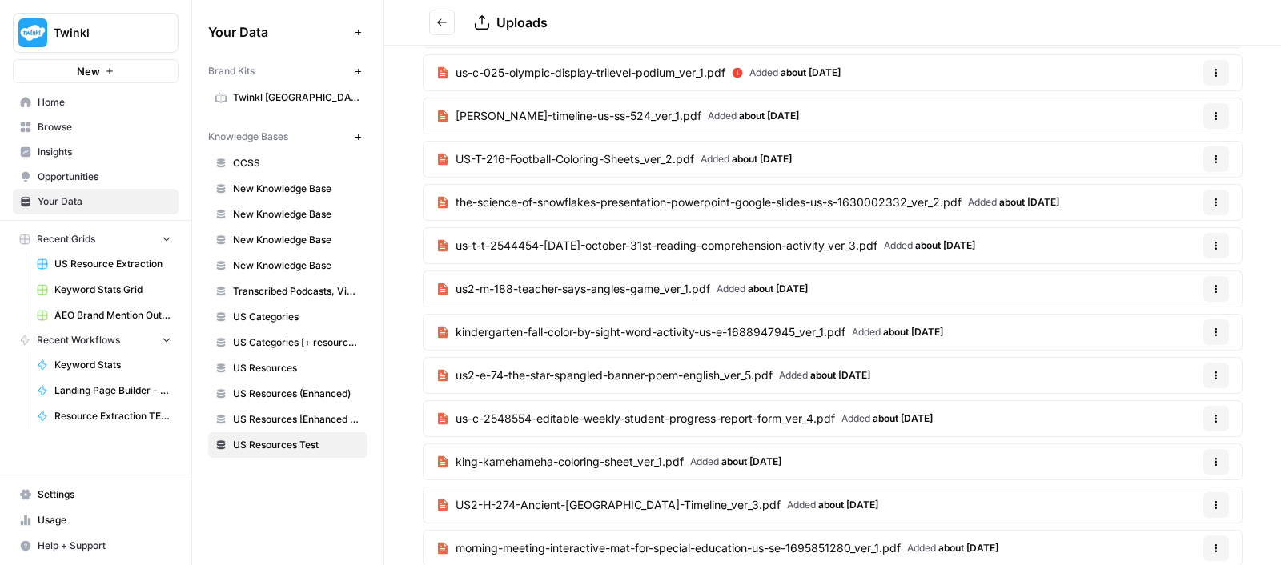
scroll to position [14650, 0]
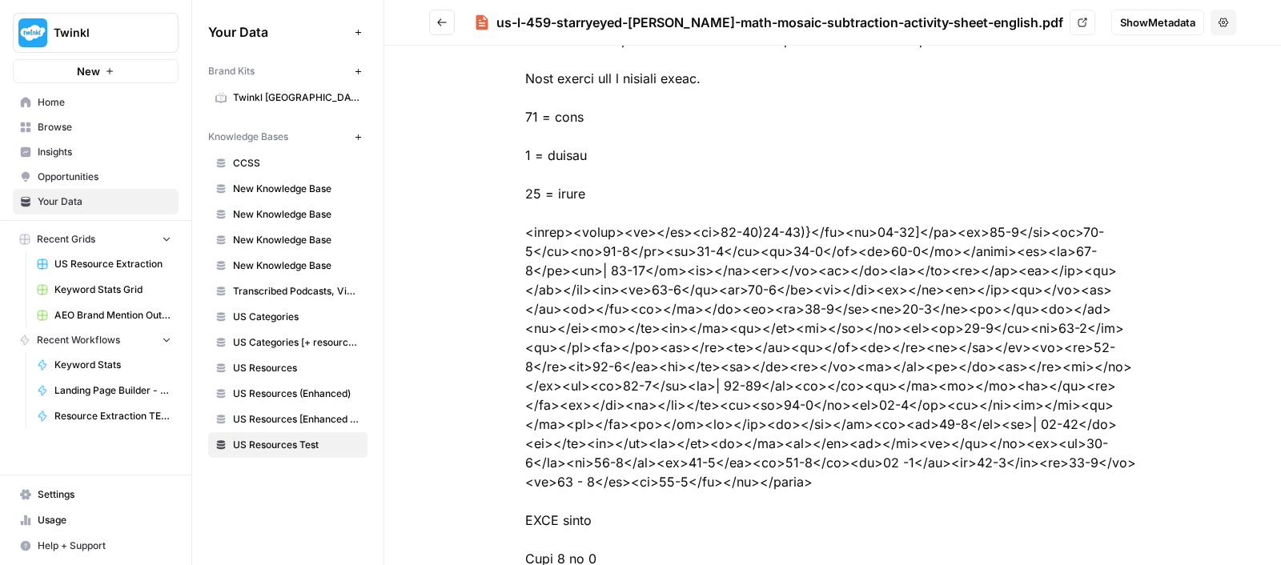
drag, startPoint x: 585, startPoint y: 228, endPoint x: 668, endPoint y: 351, distance: 148.3
click at [668, 351] on div at bounding box center [832, 463] width 717 height 1018
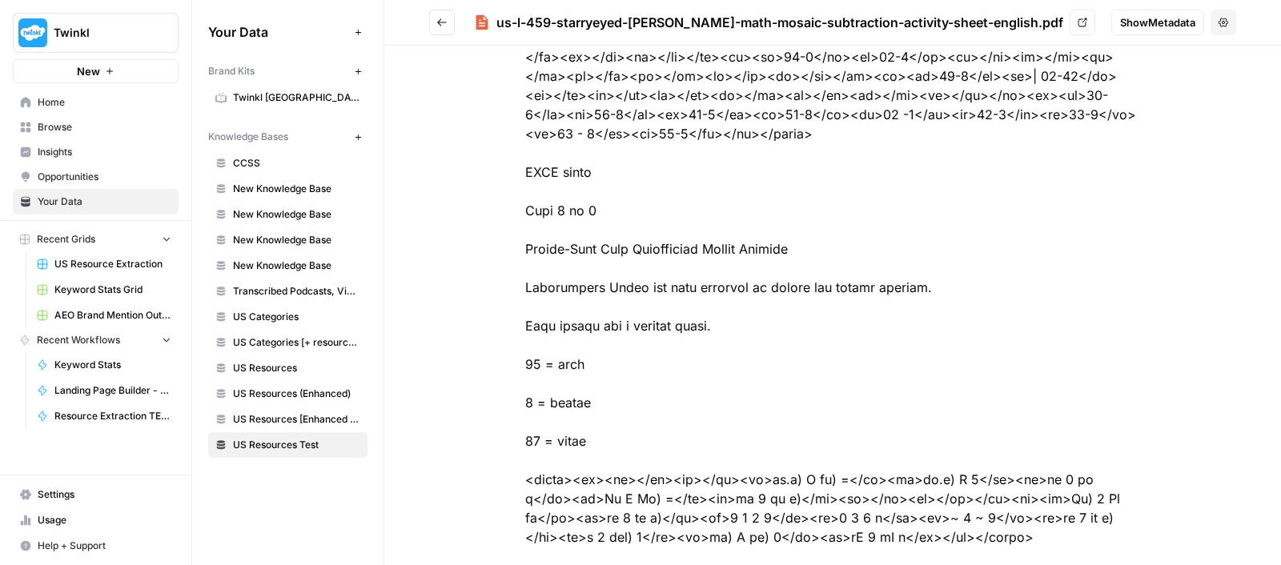
scroll to position [460, 0]
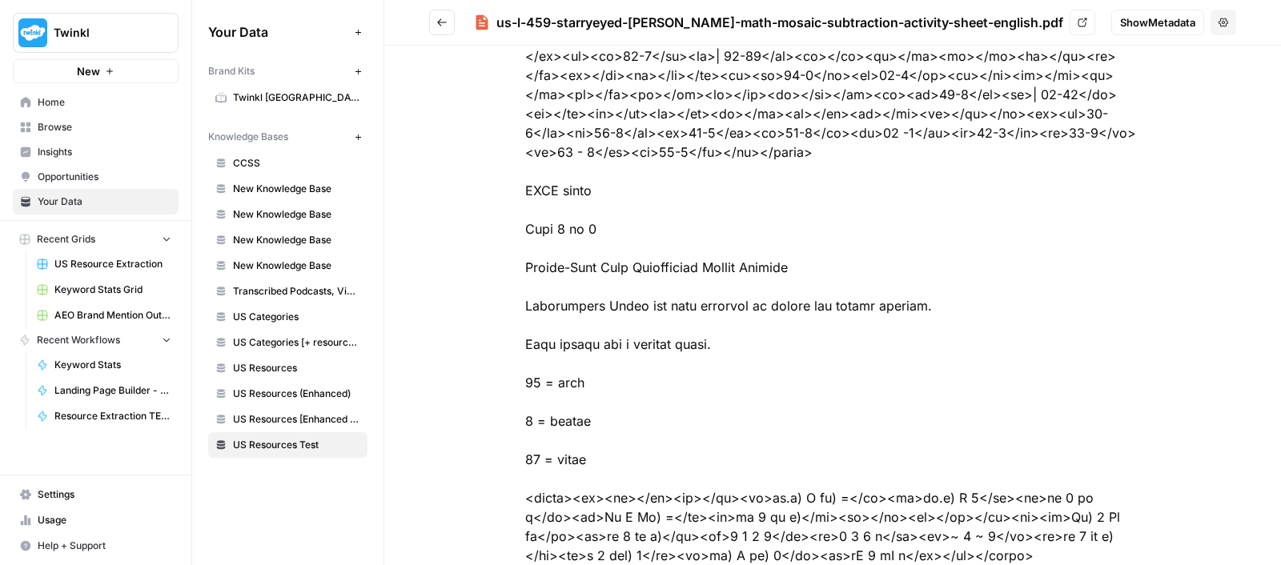
click at [594, 169] on div at bounding box center [832, 133] width 717 height 1018
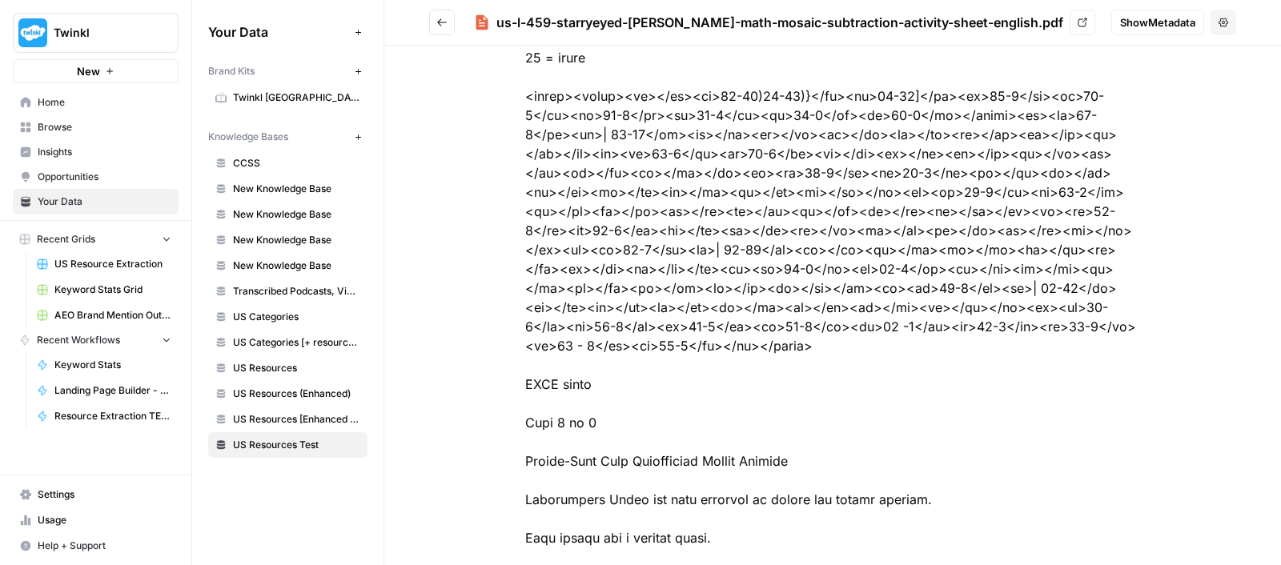
scroll to position [259, 0]
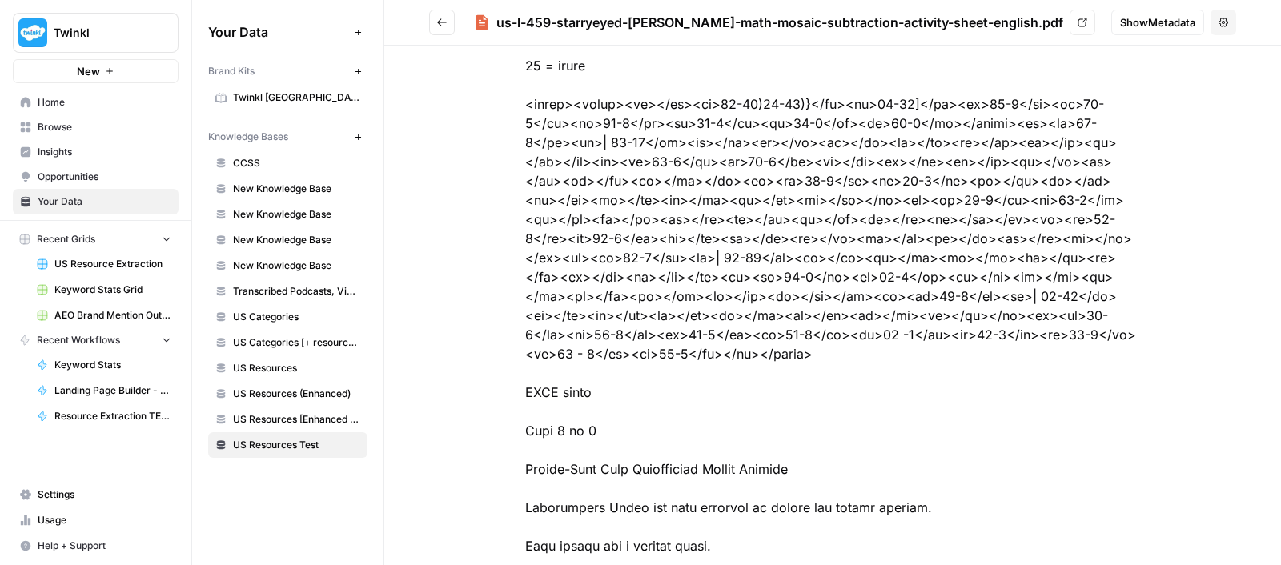
click at [439, 28] on button "Go back" at bounding box center [442, 23] width 26 height 26
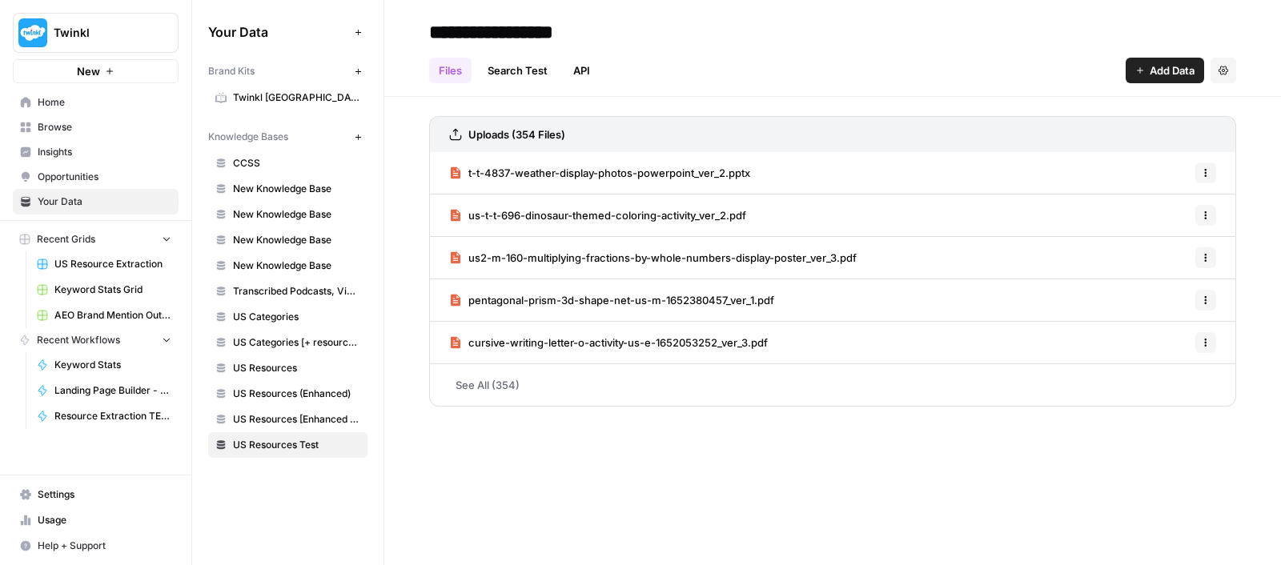
click at [588, 167] on span "t-t-4837-weather-display-photos-powerpoint_ver_2.pptx" at bounding box center [609, 173] width 282 height 16
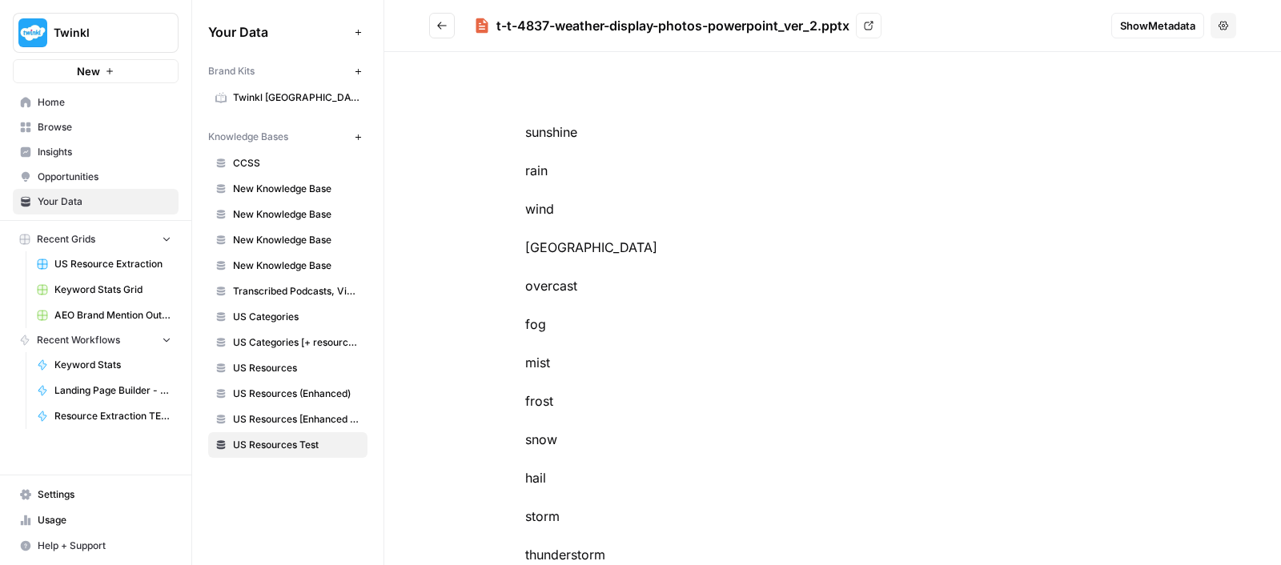
click at [444, 34] on button "Go back" at bounding box center [442, 26] width 26 height 26
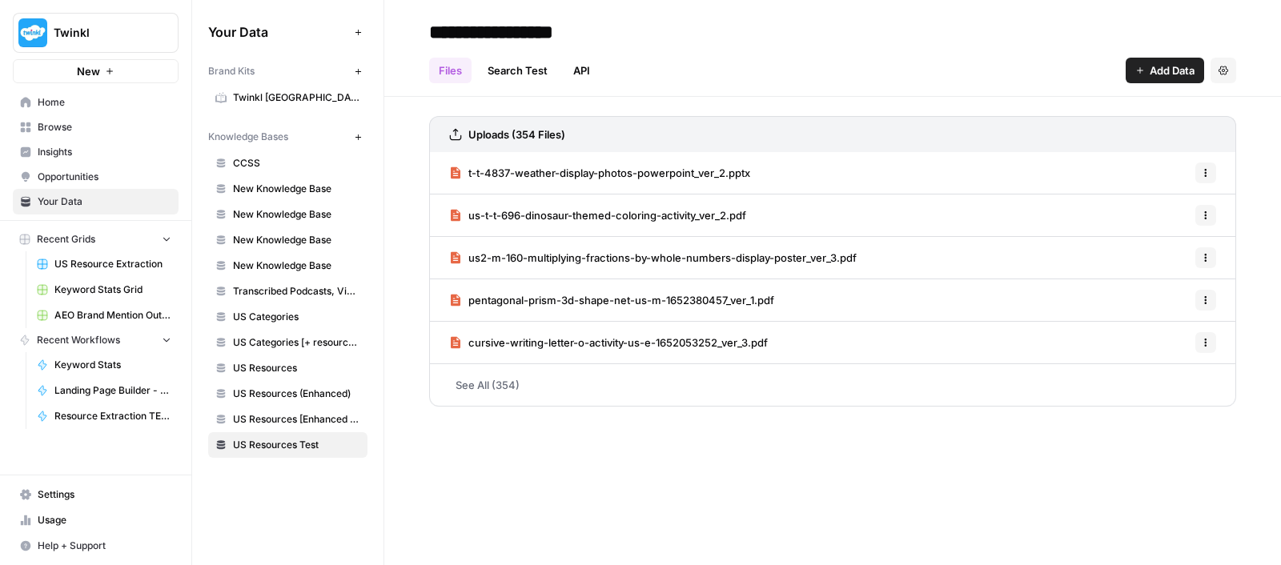
click at [1007, 518] on div "**********" at bounding box center [832, 282] width 897 height 565
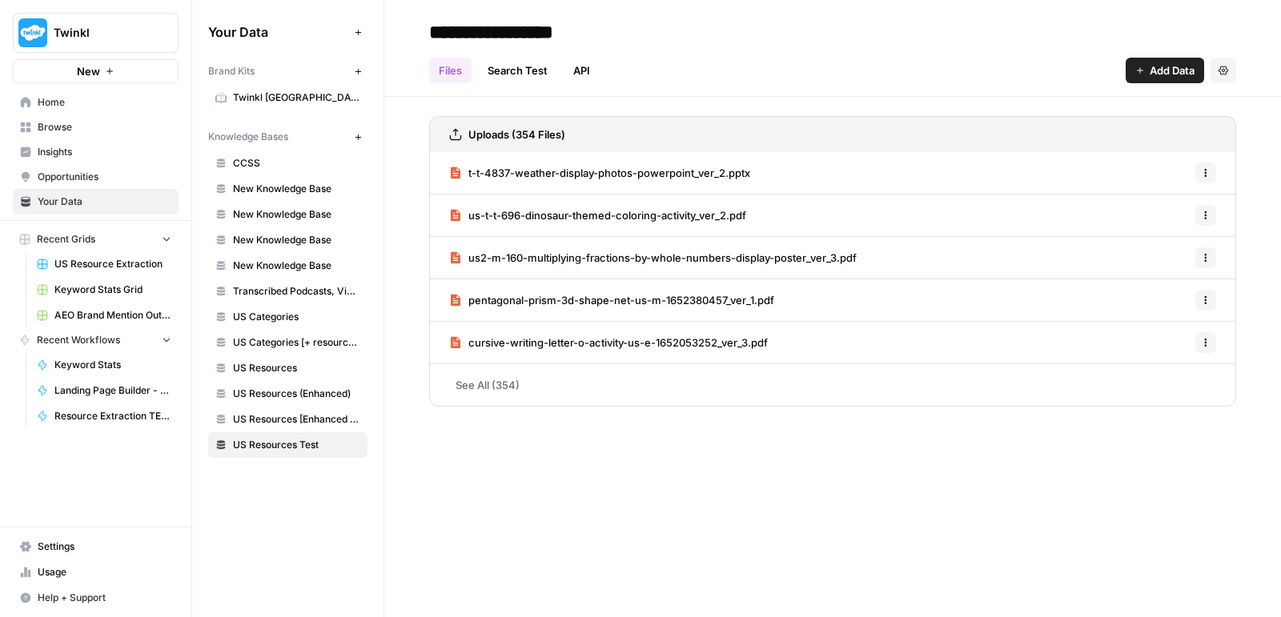
click at [501, 381] on link "See All (354)" at bounding box center [832, 385] width 807 height 42
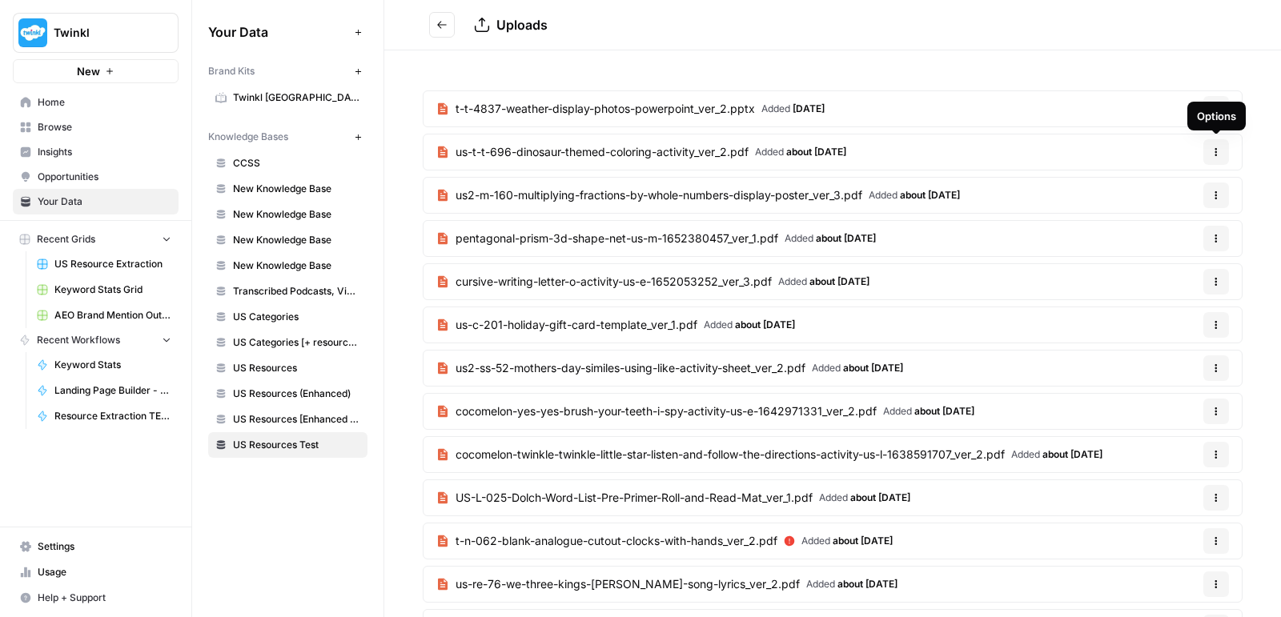
click at [302, 440] on span "US Resources Test" at bounding box center [296, 445] width 127 height 14
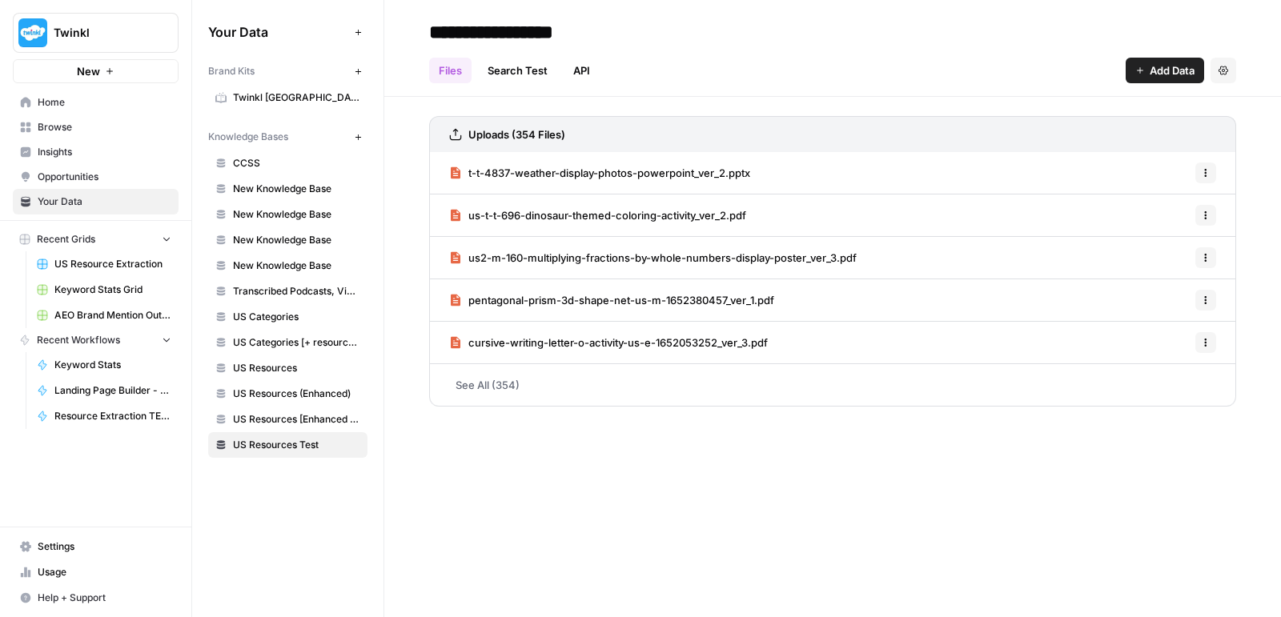
click at [1159, 69] on span "Add Data" at bounding box center [1172, 70] width 45 height 16
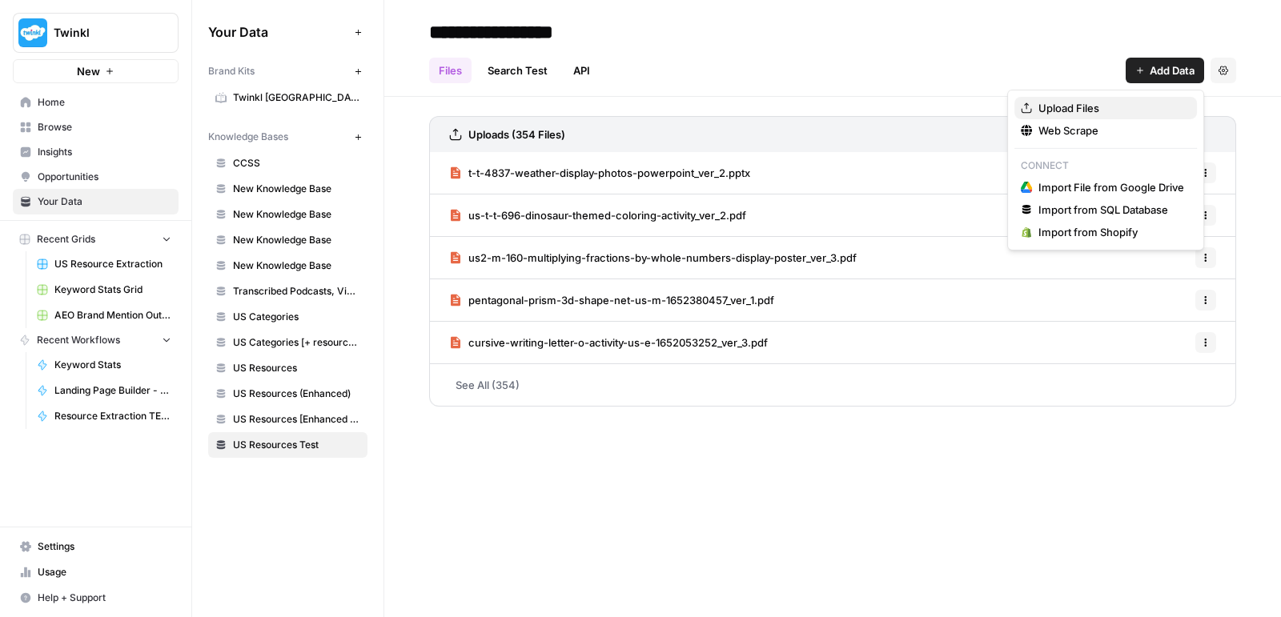
click at [1149, 106] on span "Upload Files" at bounding box center [1111, 108] width 146 height 16
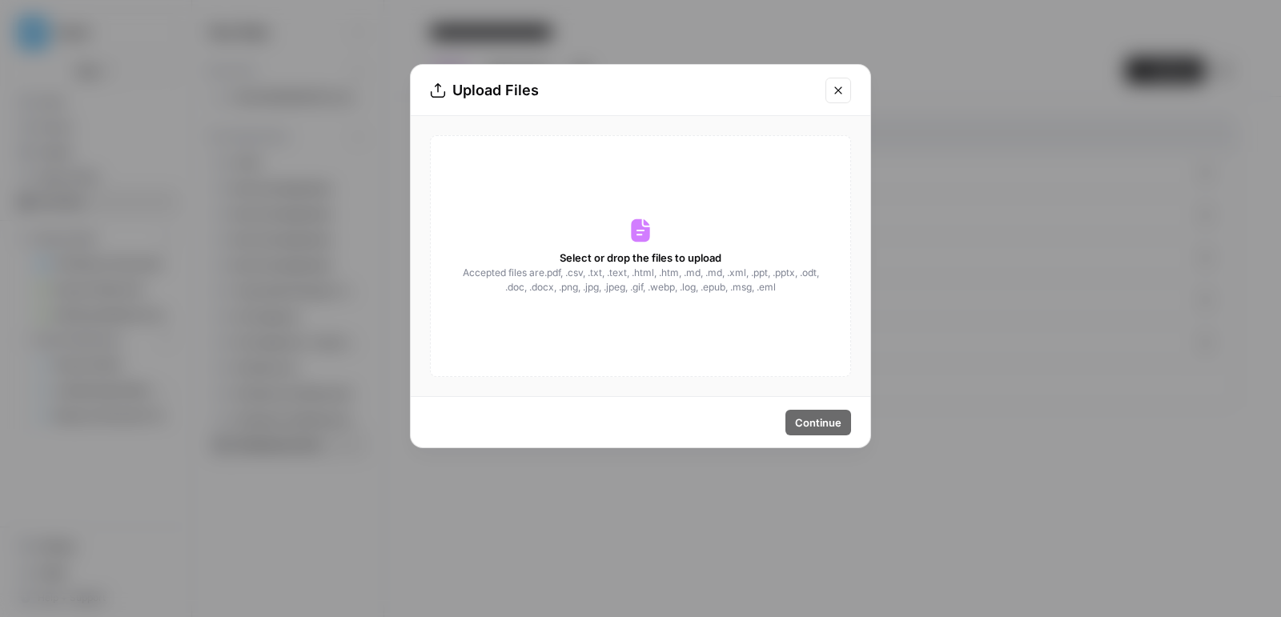
click at [837, 90] on icon "Close modal" at bounding box center [838, 90] width 13 height 13
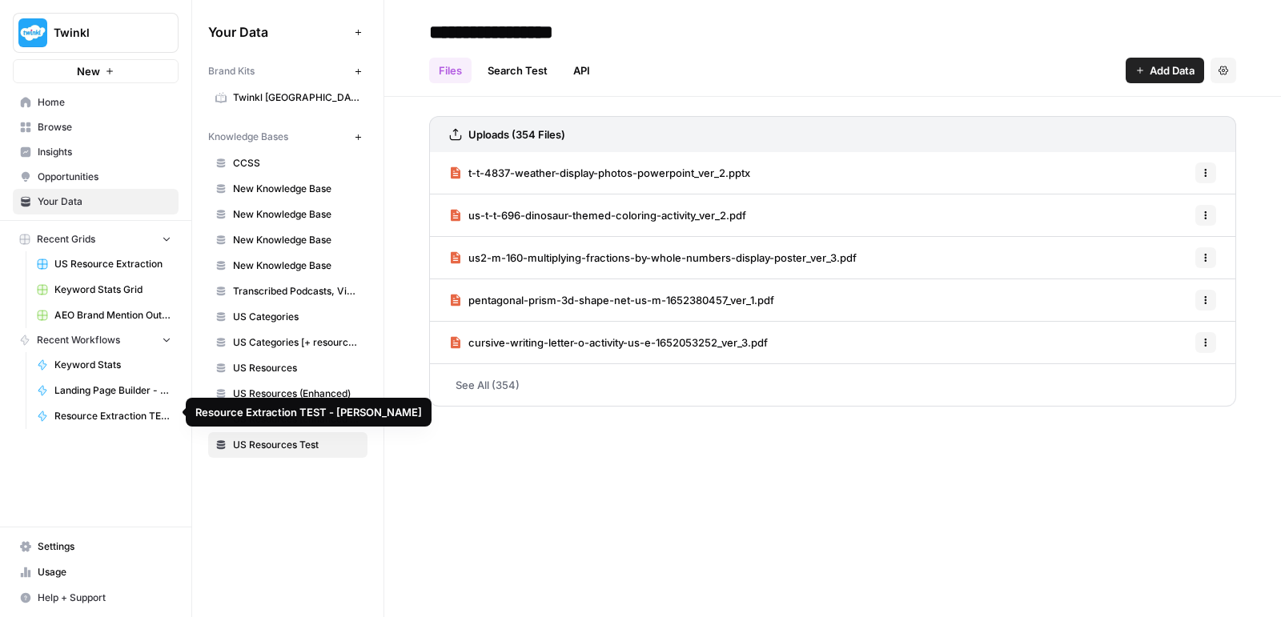
click at [122, 409] on span "Resource Extraction TEST - [PERSON_NAME]" at bounding box center [112, 416] width 117 height 14
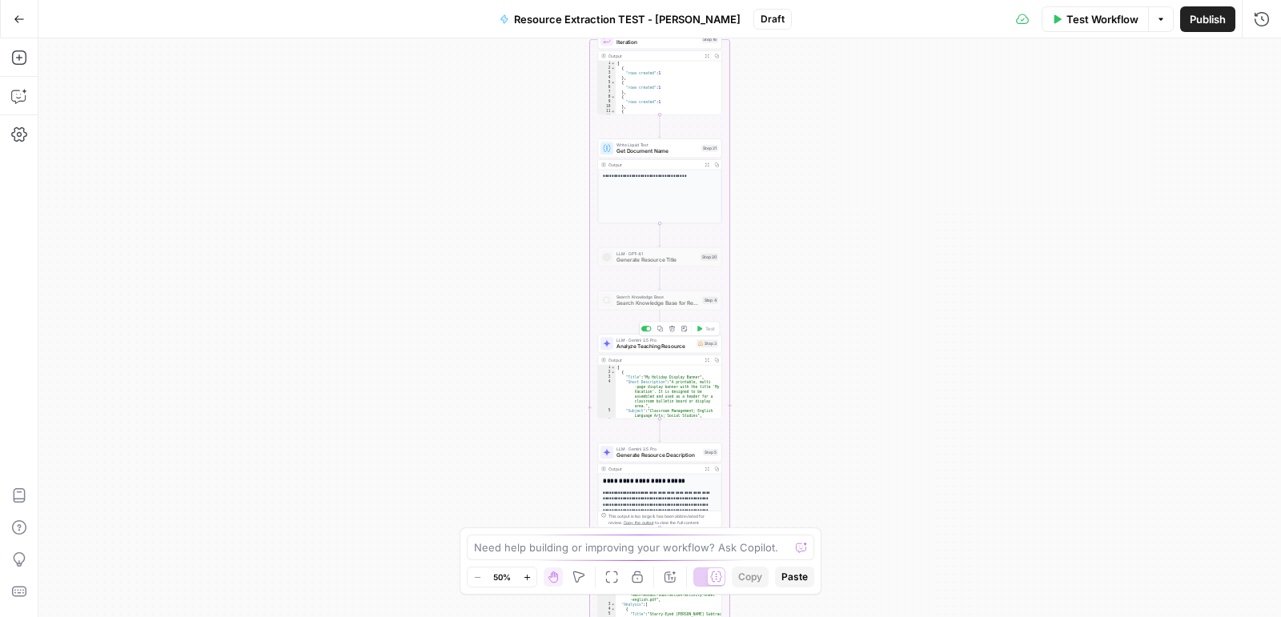
click at [652, 347] on span "Analyze Teaching Resource" at bounding box center [654, 347] width 77 height 8
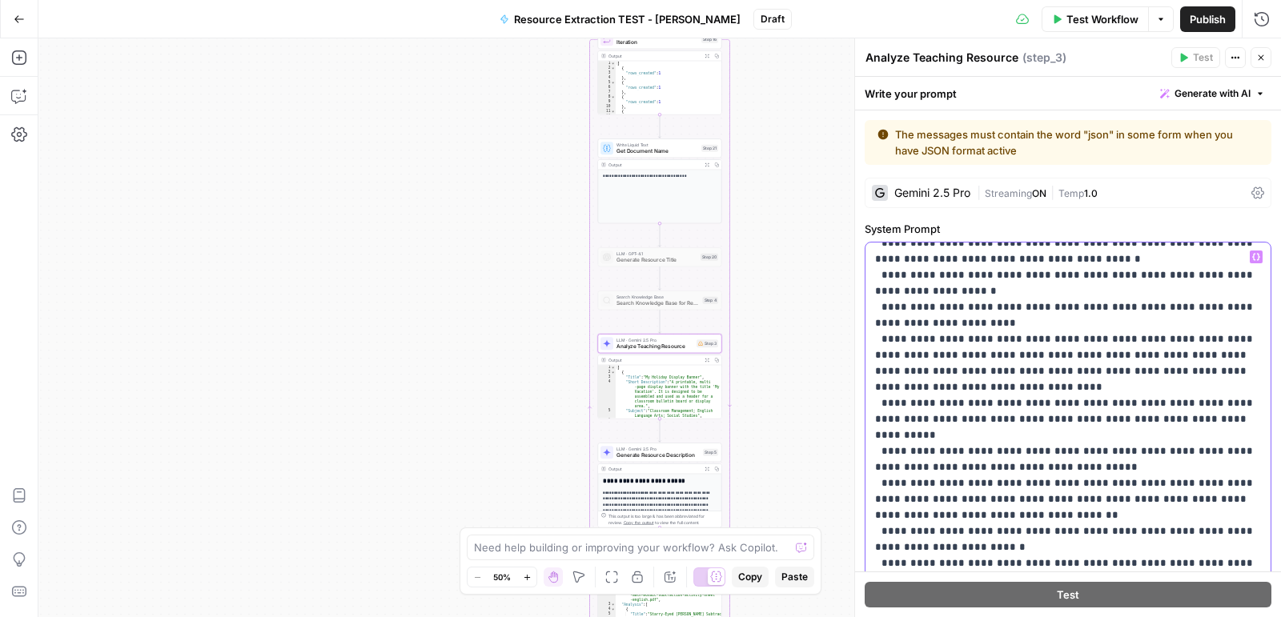
scroll to position [641, 0]
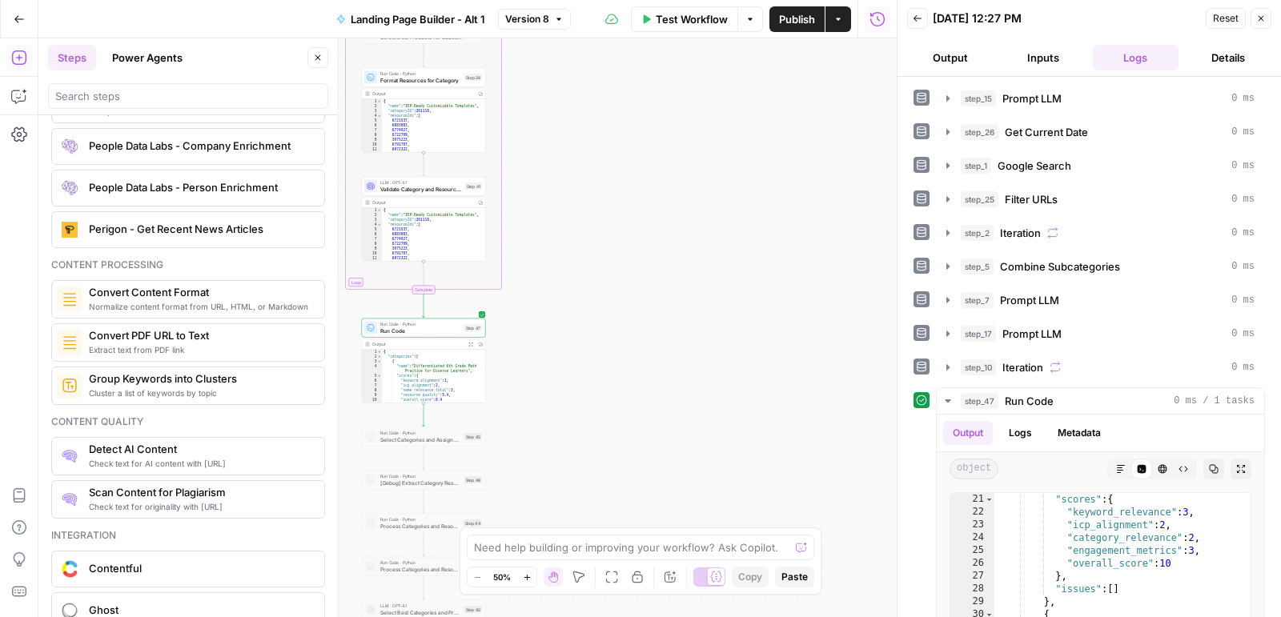
scroll to position [2416, 0]
